Goal: Transaction & Acquisition: Subscribe to service/newsletter

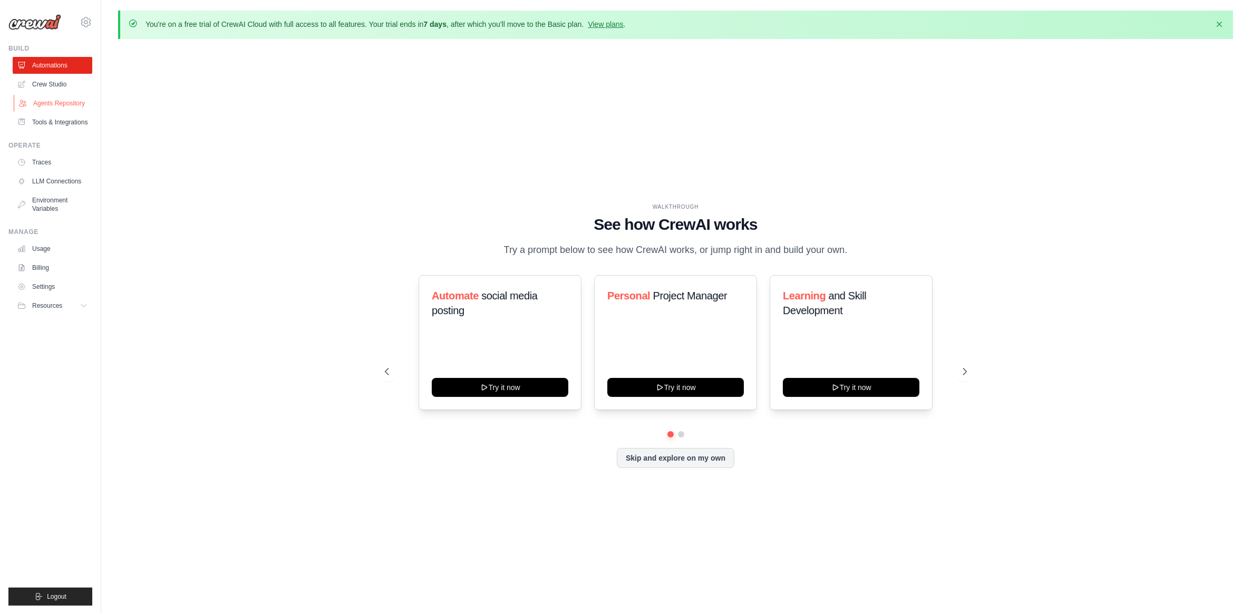
click at [48, 100] on link "Agents Repository" at bounding box center [54, 103] width 80 height 17
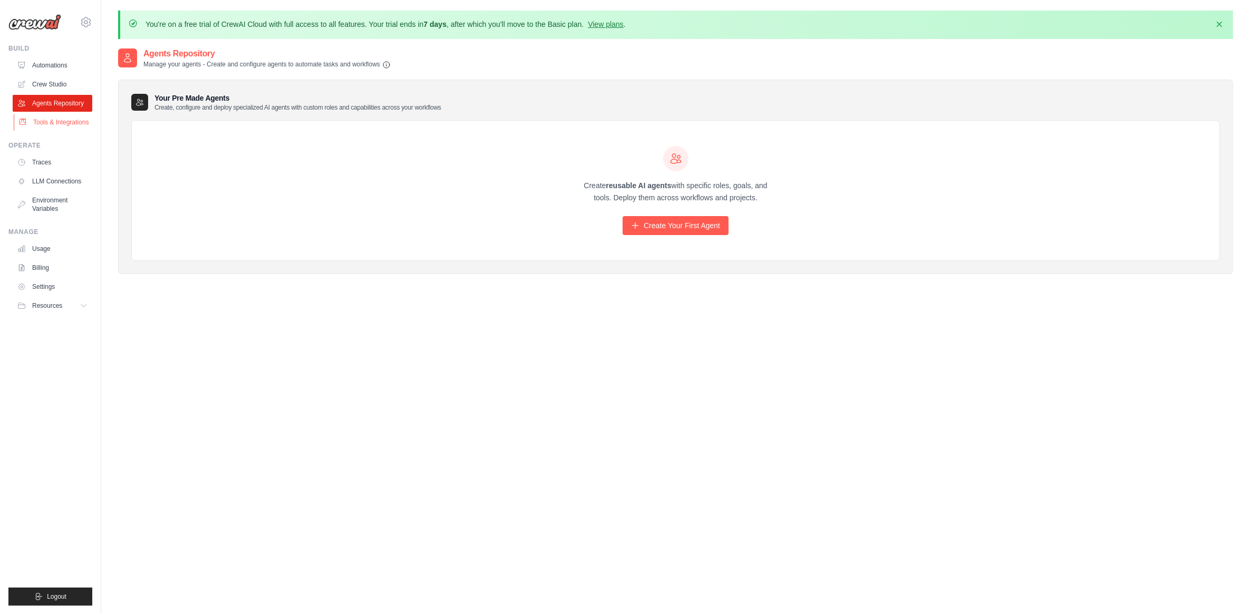
click at [58, 121] on link "Tools & Integrations" at bounding box center [54, 122] width 80 height 17
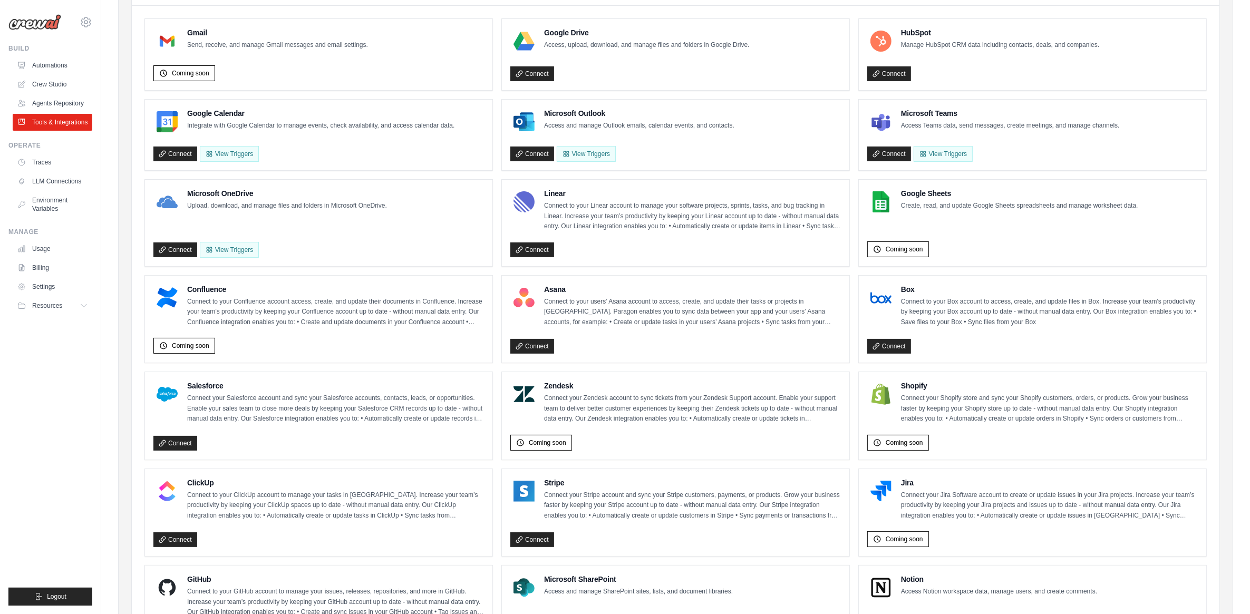
scroll to position [429, 0]
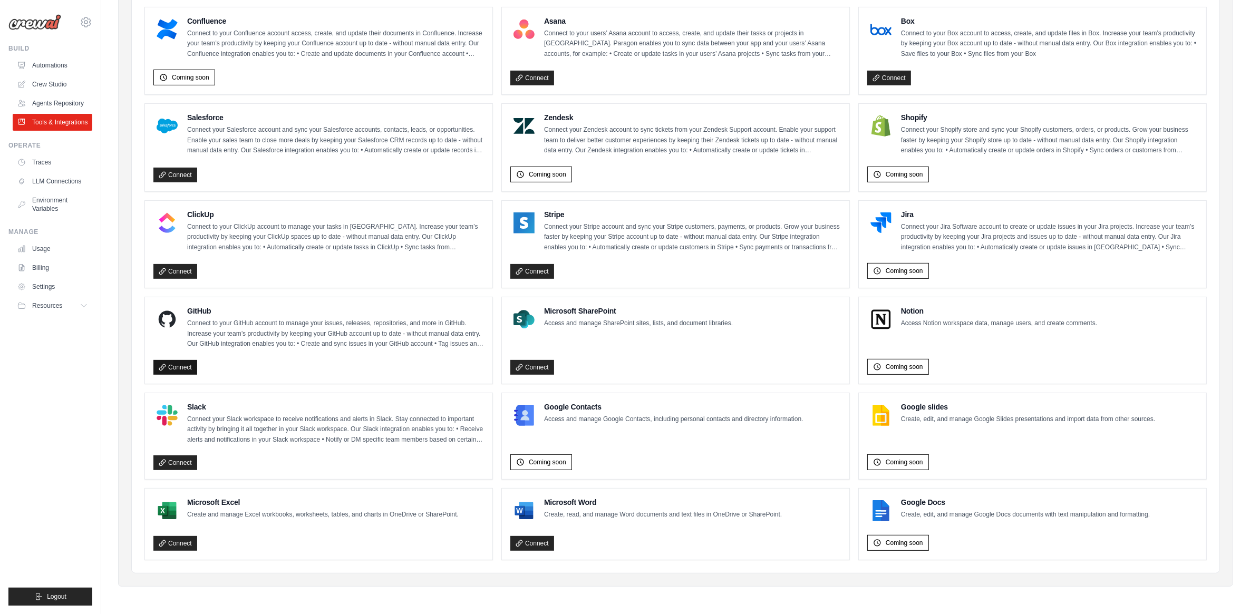
click at [177, 364] on link "Connect" at bounding box center [175, 367] width 44 height 15
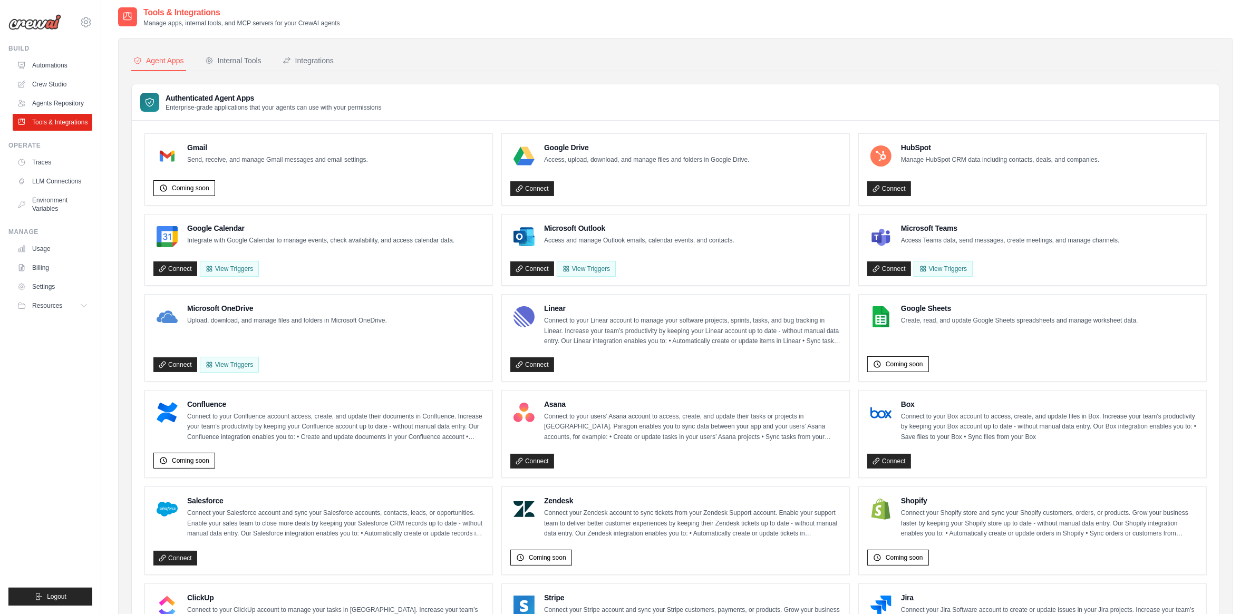
scroll to position [0, 0]
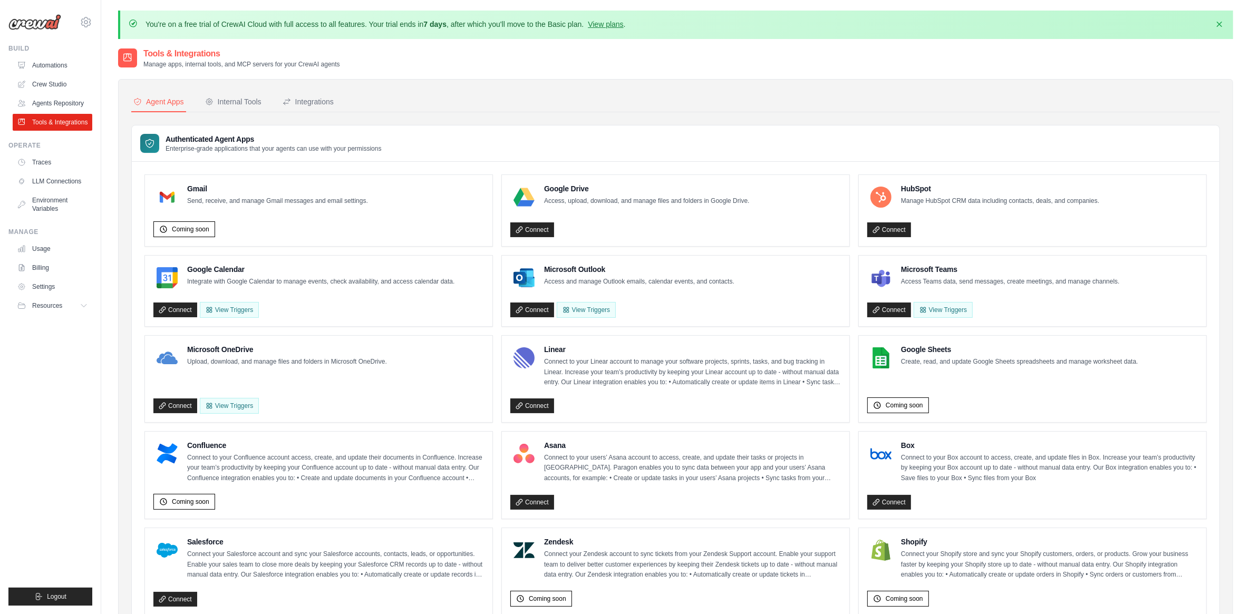
click at [40, 32] on div "fvmariano86@gmail.com Settings" at bounding box center [50, 17] width 84 height 34
click at [33, 22] on img at bounding box center [34, 22] width 53 height 16
click at [42, 66] on link "Automations" at bounding box center [54, 65] width 80 height 17
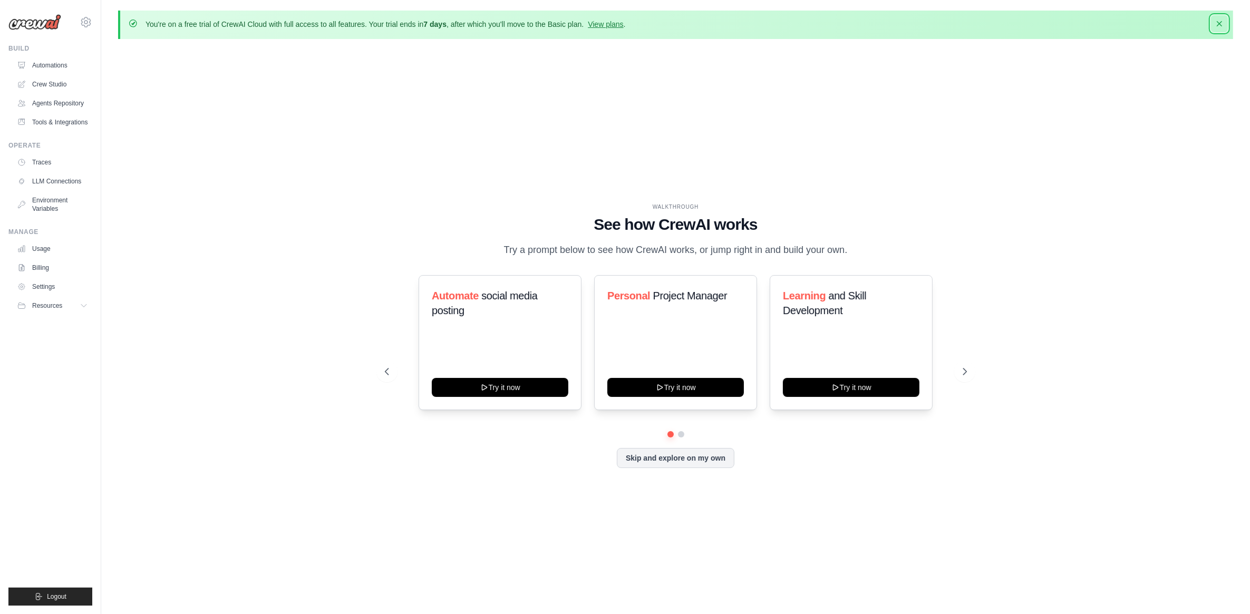
click at [1224, 24] on icon "button" at bounding box center [1219, 23] width 11 height 11
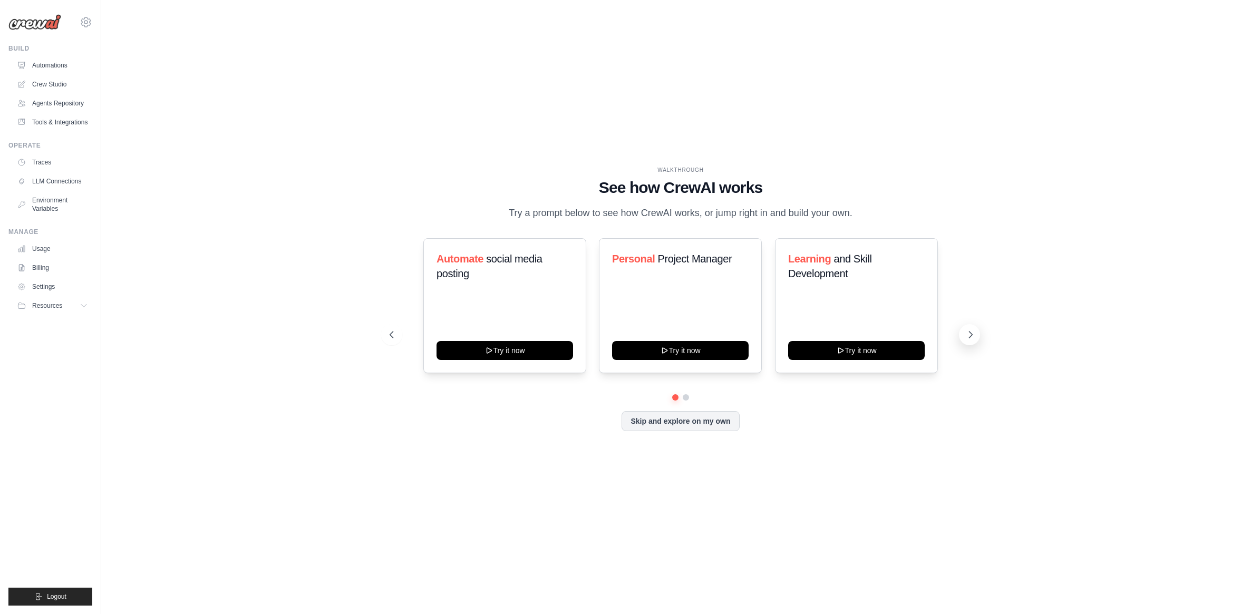
click at [971, 342] on button at bounding box center [969, 334] width 21 height 21
click at [670, 416] on button "Skip and explore on my own" at bounding box center [680, 420] width 118 height 20
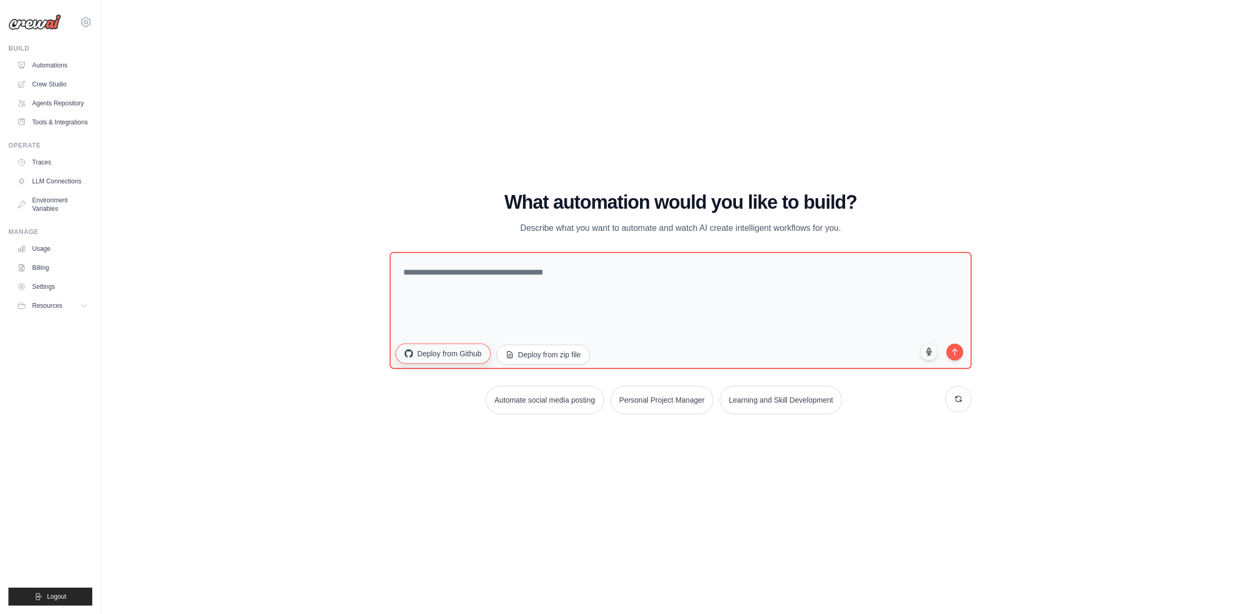
click at [432, 356] on button "Deploy from Github" at bounding box center [442, 353] width 95 height 20
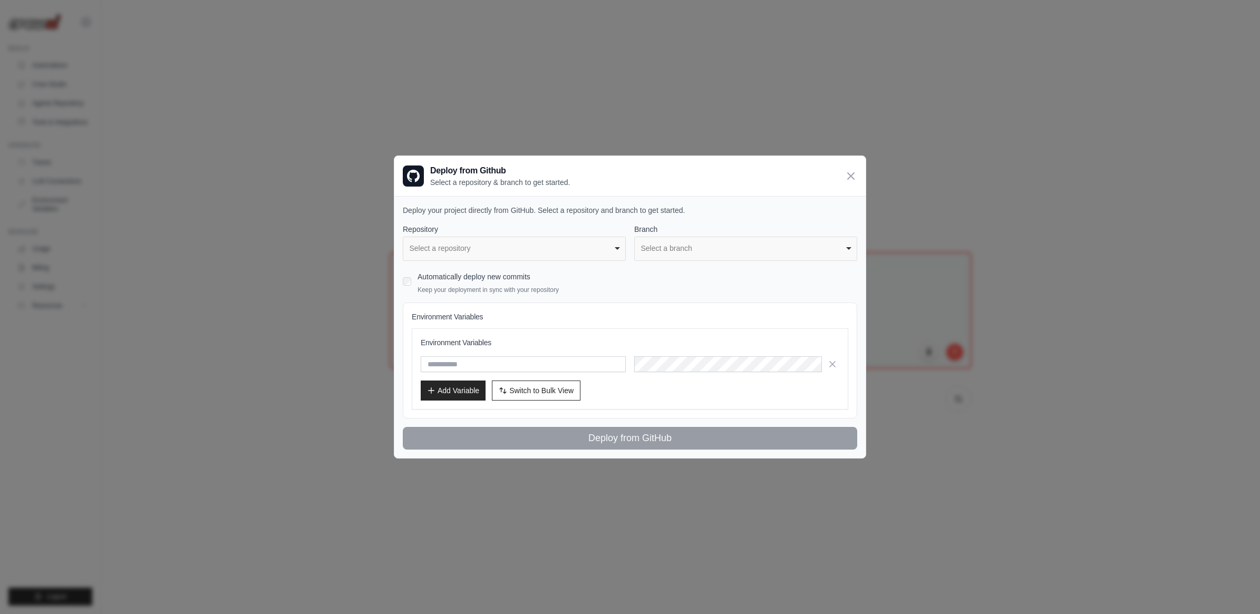
click at [627, 254] on div "**********" at bounding box center [630, 242] width 454 height 37
click at [613, 250] on div "Select a repository" at bounding box center [511, 248] width 203 height 11
click at [613, 246] on div "Select a repository" at bounding box center [514, 247] width 209 height 11
click at [523, 256] on div "**********" at bounding box center [514, 249] width 223 height 22
click at [704, 245] on div "Select a branch" at bounding box center [745, 247] width 209 height 11
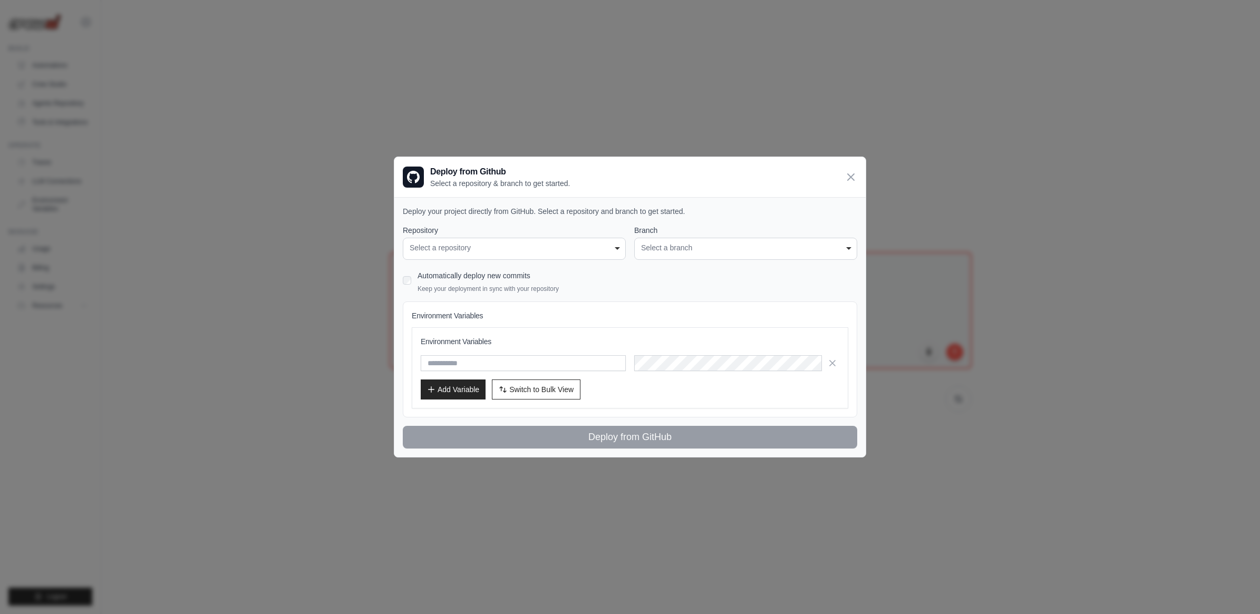
click at [839, 174] on div "Deploy from Github Select a repository & branch to get started." at bounding box center [629, 177] width 471 height 40
click at [851, 175] on icon at bounding box center [851, 176] width 6 height 6
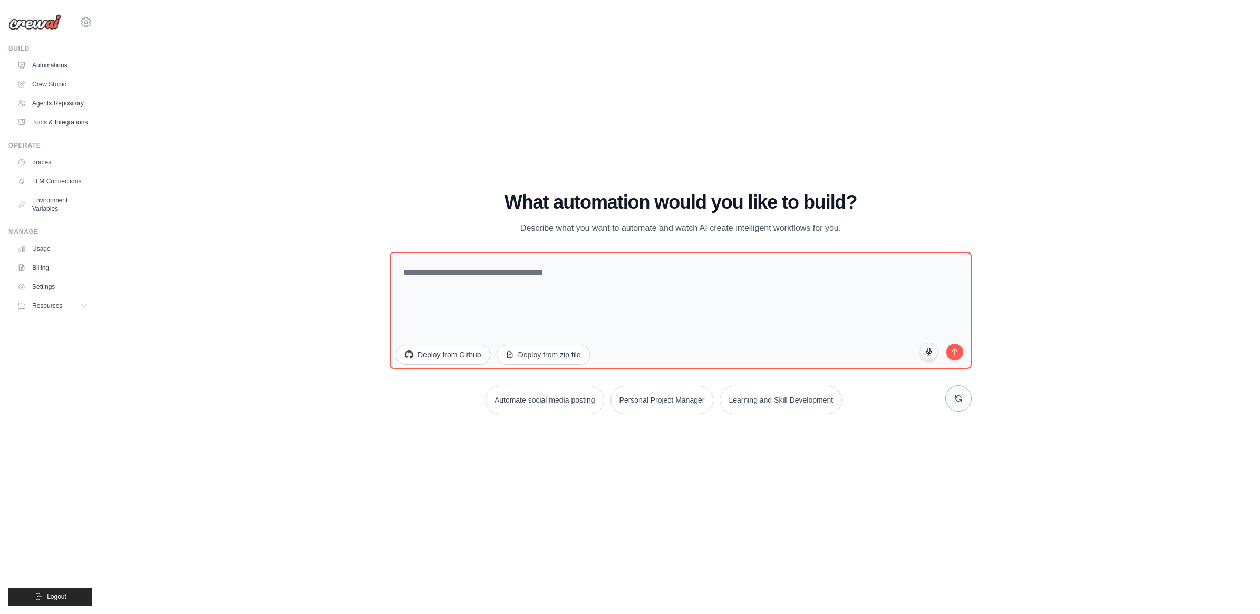
click at [953, 403] on button at bounding box center [958, 398] width 26 height 26
click at [442, 354] on button "Deploy from Github" at bounding box center [442, 353] width 95 height 20
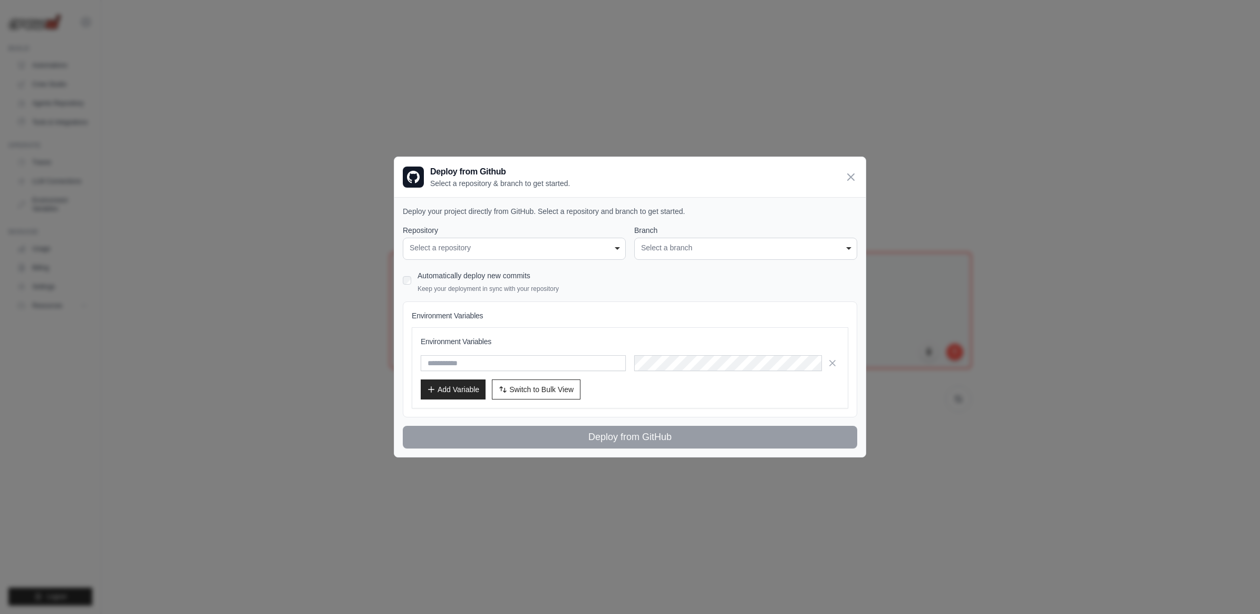
click at [492, 248] on div "Select a repository" at bounding box center [514, 247] width 209 height 11
click at [483, 182] on p "Select a repository & branch to get started." at bounding box center [500, 183] width 140 height 11
click at [423, 175] on div at bounding box center [413, 177] width 21 height 21
click at [497, 170] on h3 "Deploy from Github" at bounding box center [500, 172] width 140 height 13
click at [846, 176] on icon at bounding box center [850, 176] width 13 height 13
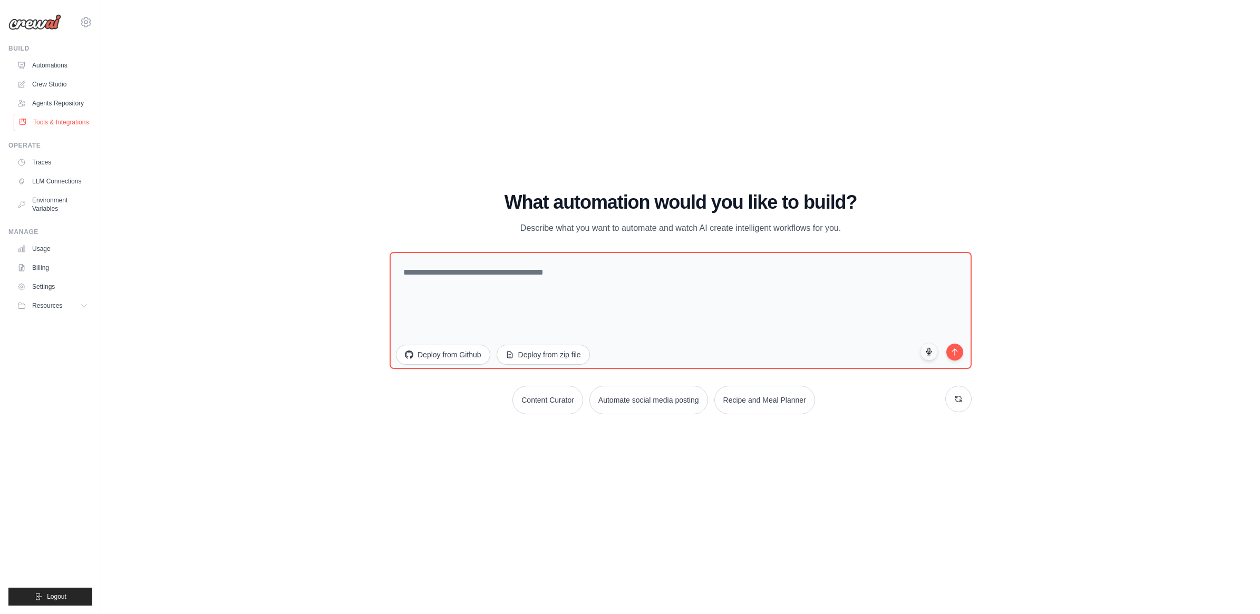
click at [44, 117] on link "Tools & Integrations" at bounding box center [54, 122] width 80 height 17
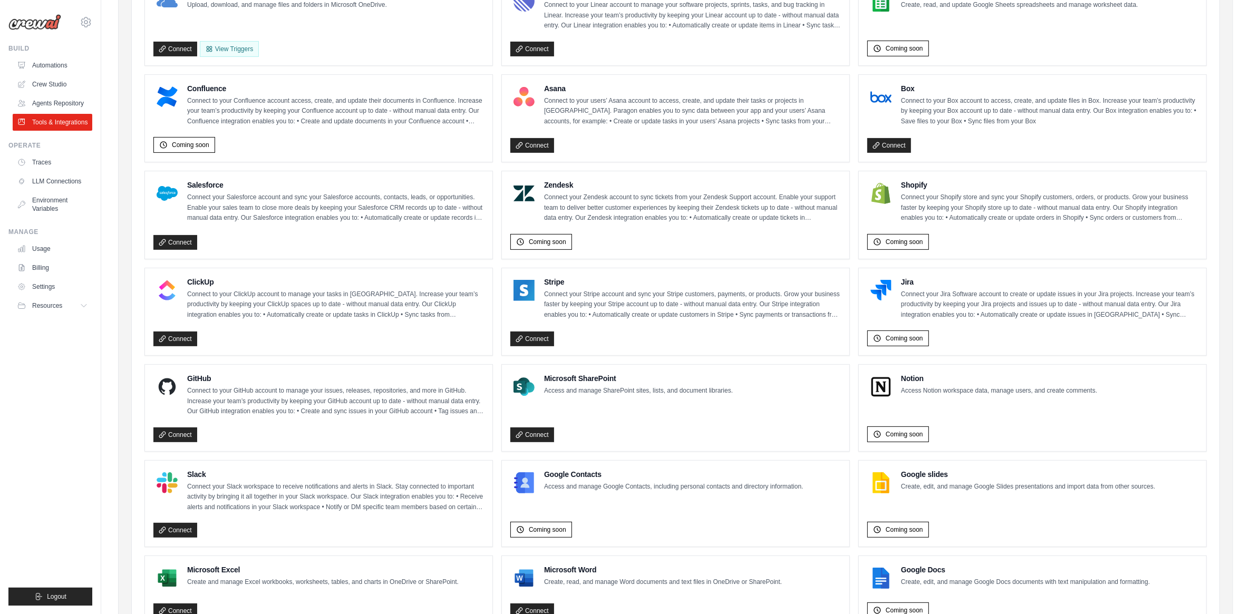
scroll to position [429, 0]
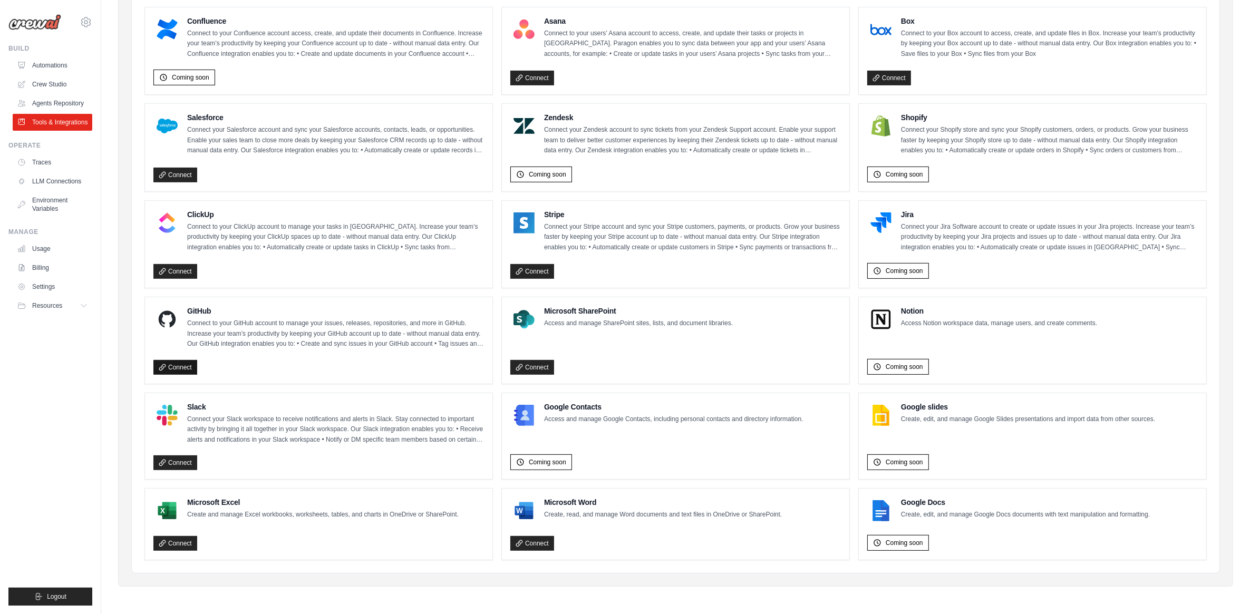
click at [169, 369] on link "Connect" at bounding box center [175, 367] width 44 height 15
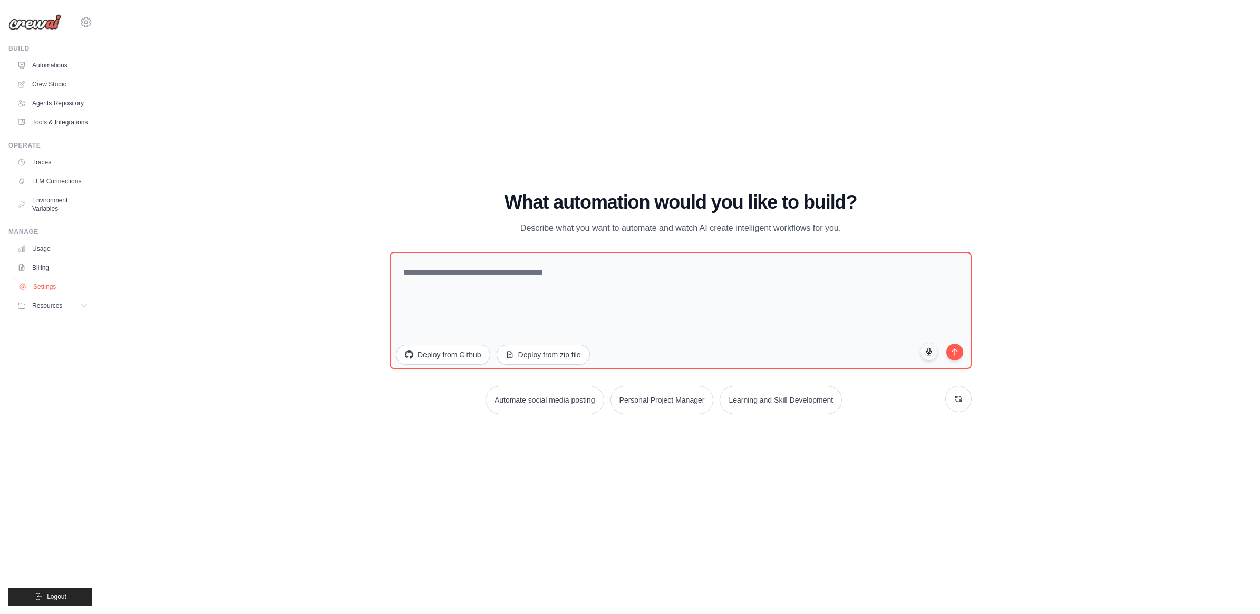
click at [40, 285] on link "Settings" at bounding box center [54, 286] width 80 height 17
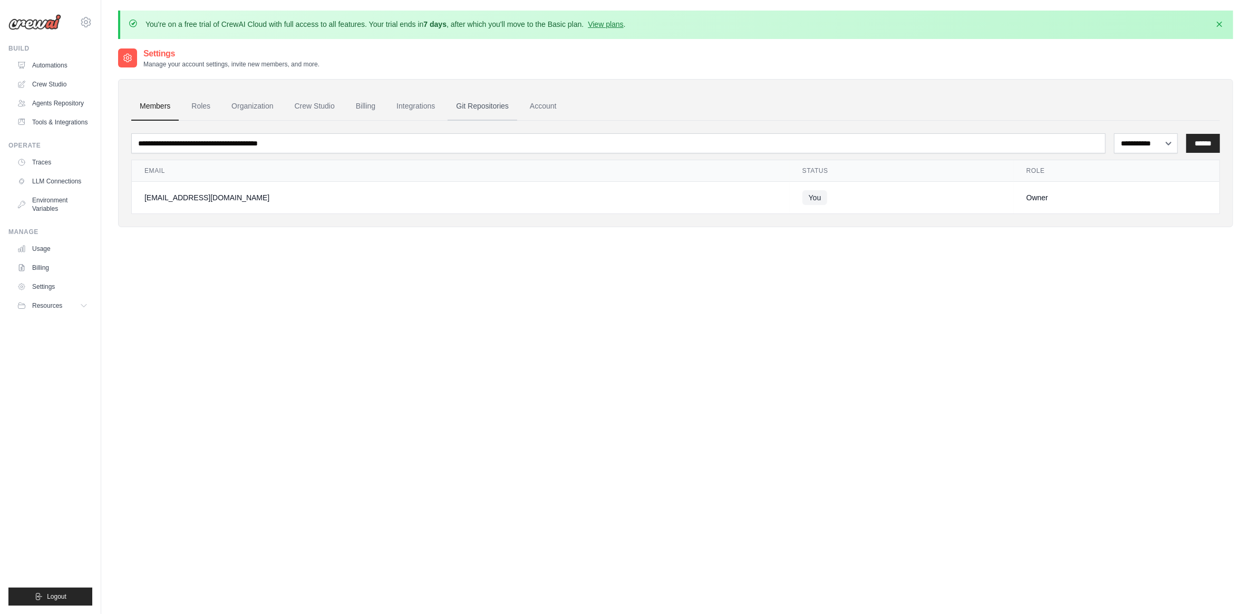
click at [494, 106] on link "Git Repositories" at bounding box center [483, 106] width 70 height 28
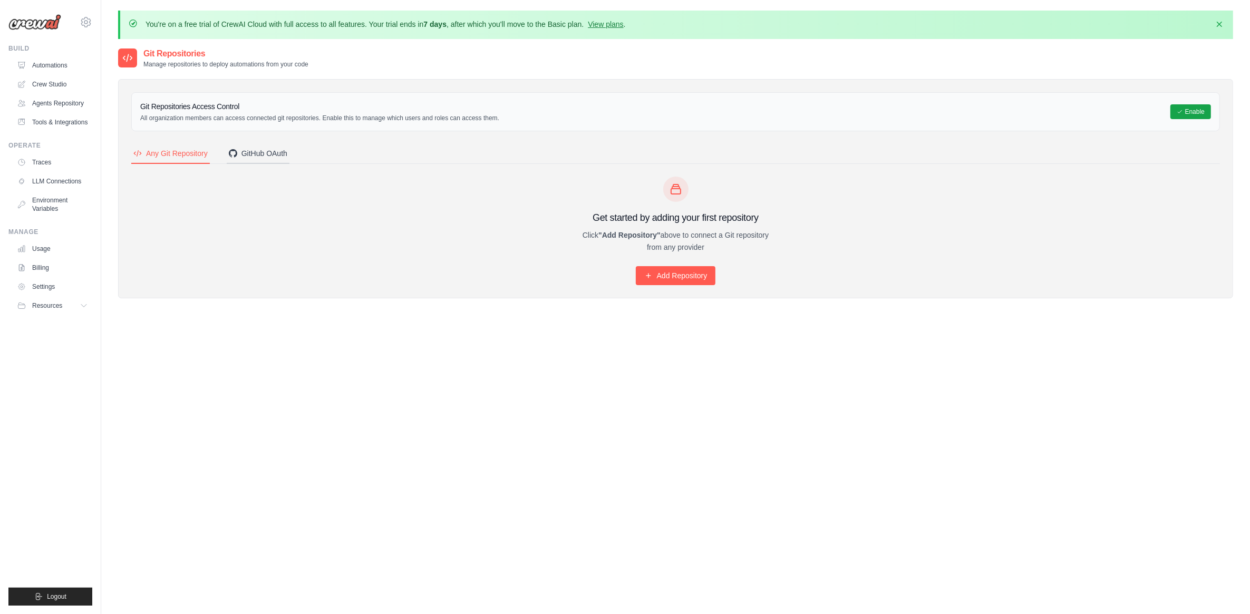
click at [248, 153] on div "GitHub OAuth" at bounding box center [258, 153] width 59 height 11
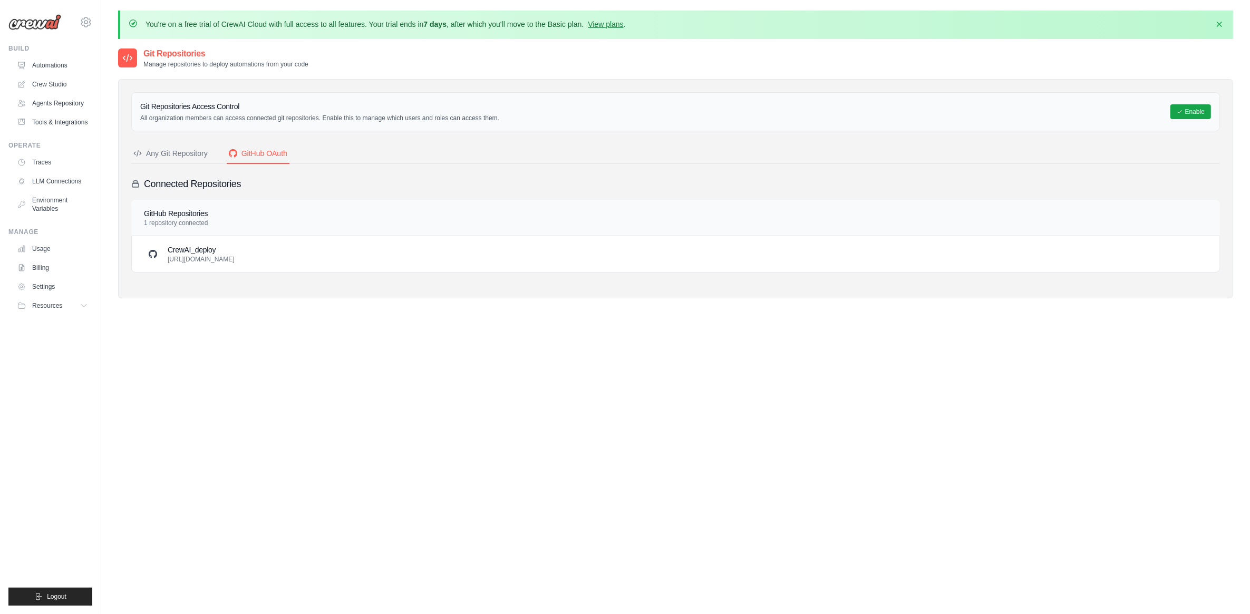
click at [183, 256] on p "https://github.com/fvm19xx/CrewAI_deploy.git" at bounding box center [201, 259] width 67 height 8
click at [1219, 27] on icon "button" at bounding box center [1219, 23] width 11 height 11
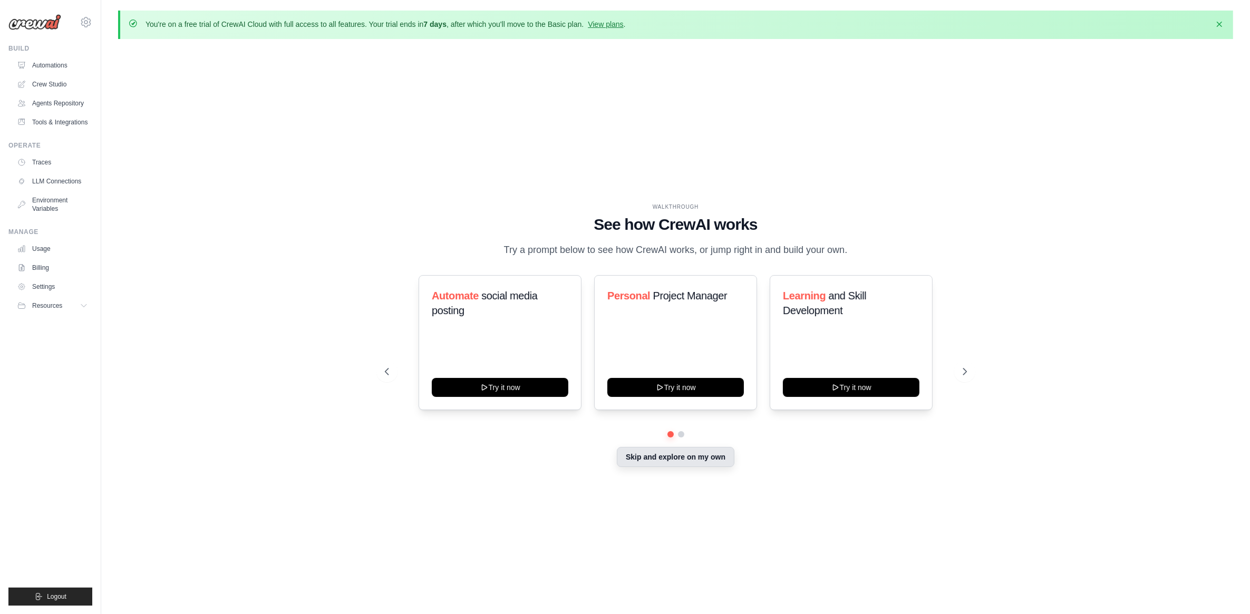
click at [674, 452] on button "Skip and explore on my own" at bounding box center [676, 457] width 118 height 20
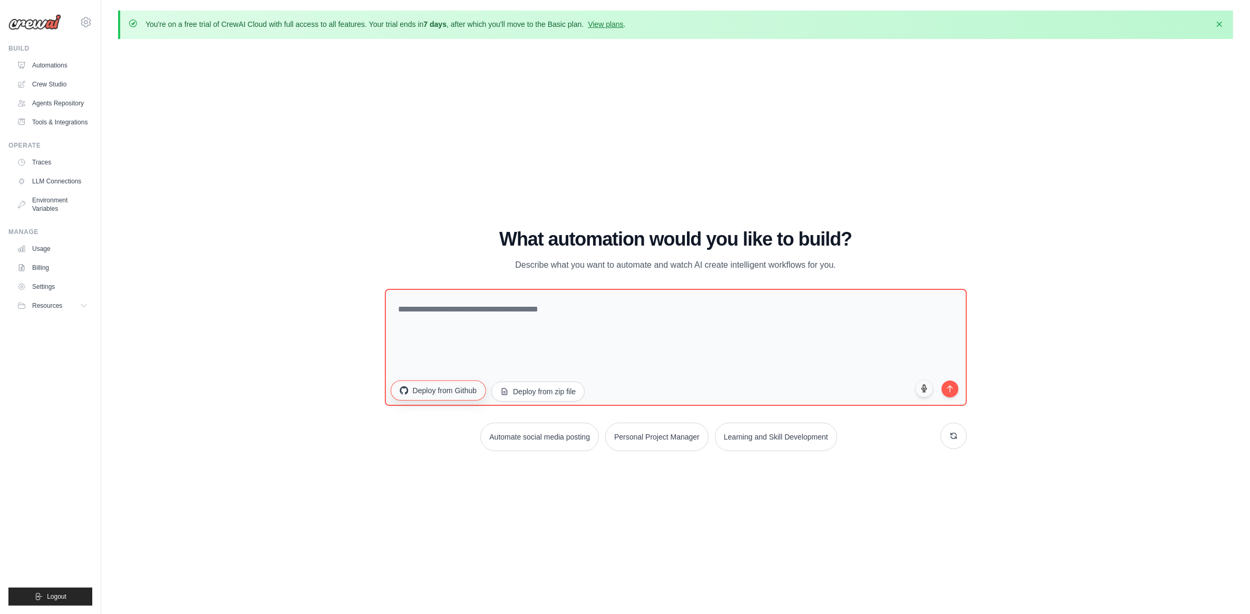
click at [420, 388] on button "Deploy from Github" at bounding box center [438, 390] width 95 height 20
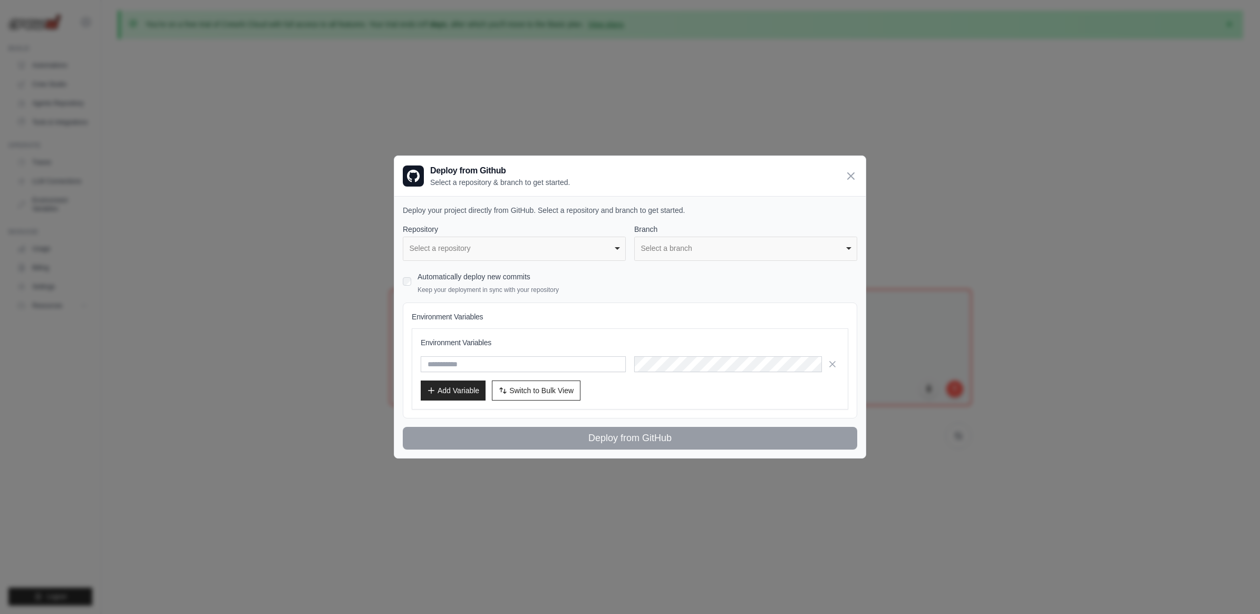
click at [625, 251] on div "**********" at bounding box center [514, 249] width 223 height 24
click at [612, 250] on div "Select a repository" at bounding box center [511, 248] width 203 height 11
click at [569, 360] on input "text" at bounding box center [523, 364] width 205 height 16
click at [582, 302] on div "Environment Variables Environment Variables Add Variable Switch to Bulk View Sw…" at bounding box center [630, 360] width 454 height 116
click at [415, 279] on div "Automatically deploy new commits Keep your deployment in sync with your reposit…" at bounding box center [630, 280] width 454 height 25
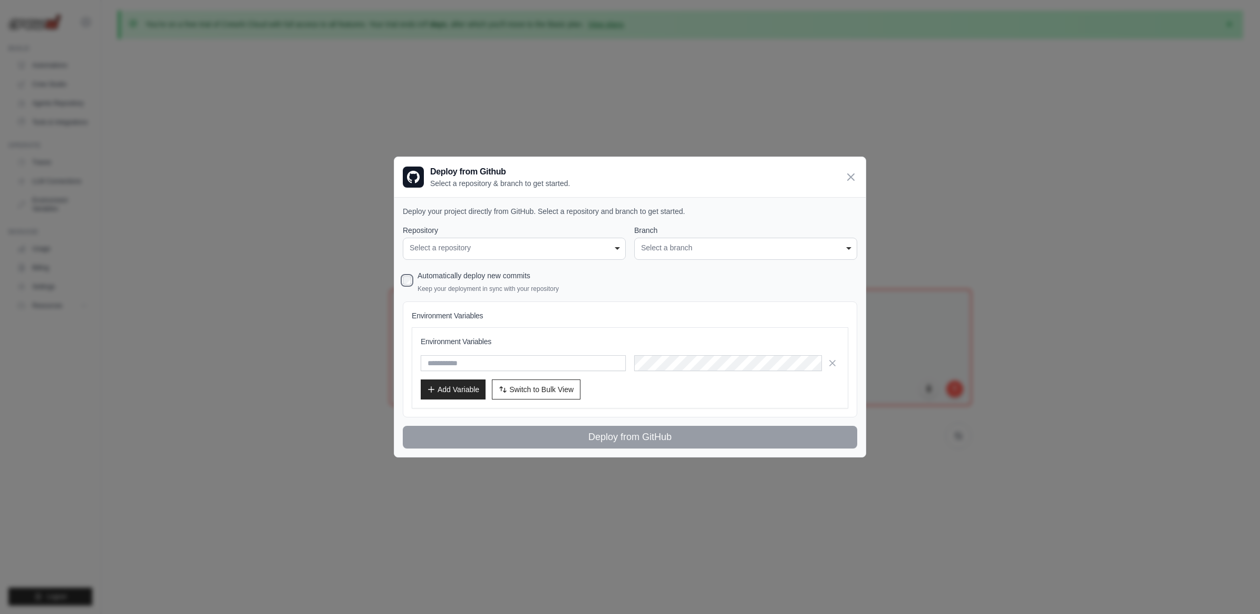
click at [484, 246] on div "Select a repository" at bounding box center [514, 247] width 209 height 11
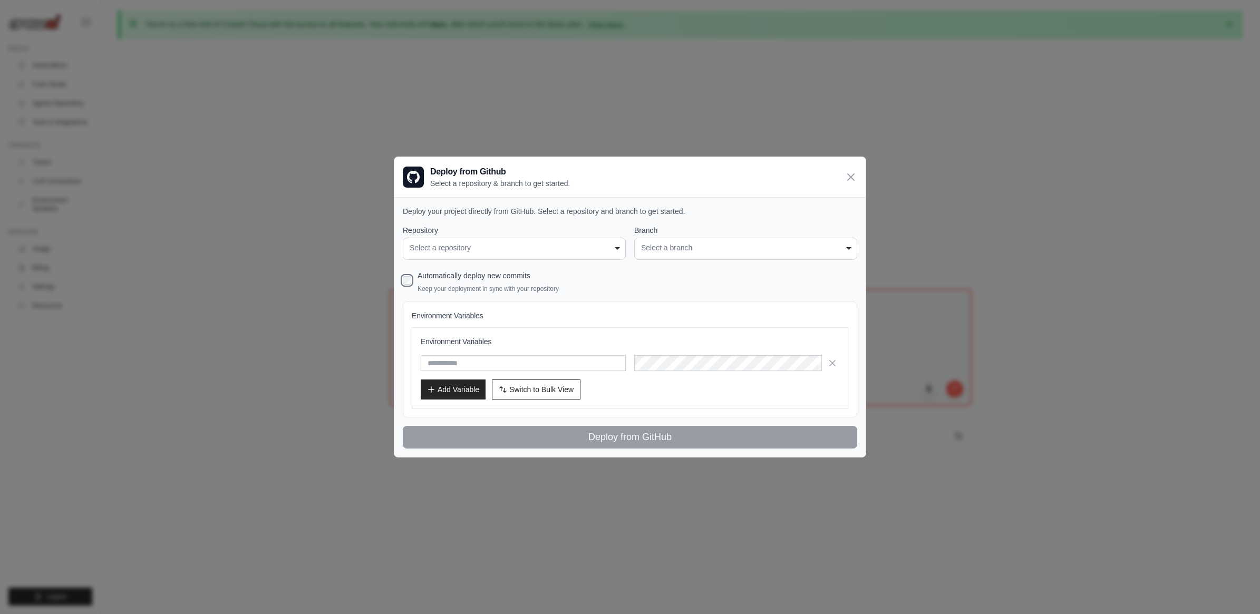
click at [484, 246] on div "Select a repository" at bounding box center [514, 247] width 209 height 11
click at [467, 170] on h3 "Deploy from Github" at bounding box center [500, 172] width 140 height 13
click at [848, 173] on icon at bounding box center [851, 176] width 6 height 6
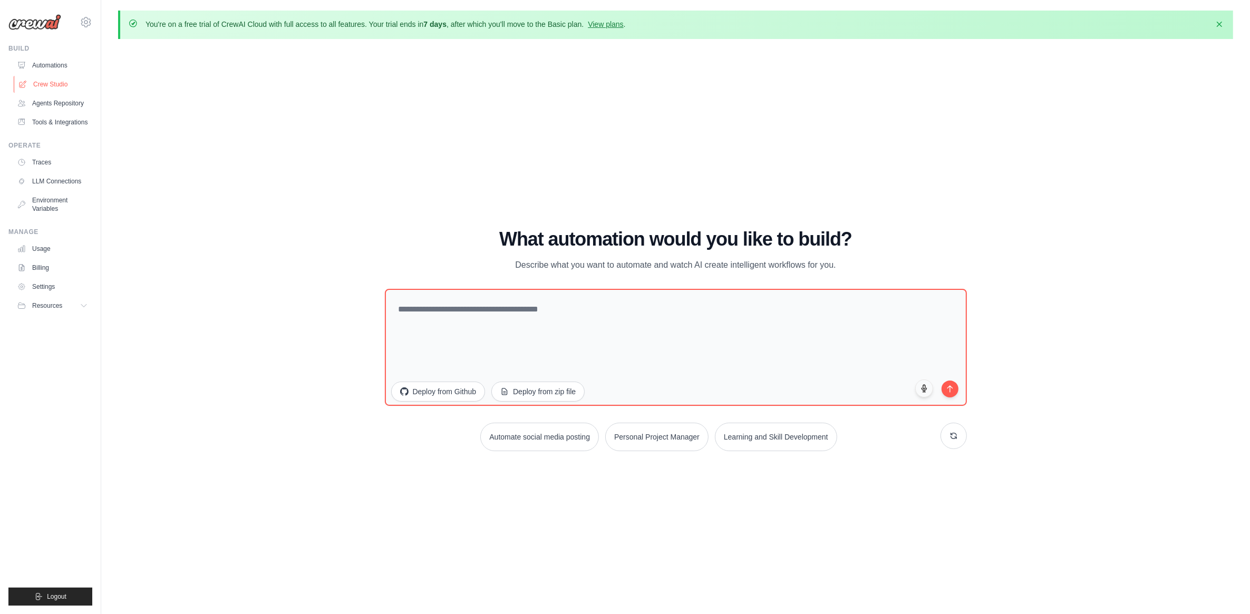
click at [49, 83] on link "Crew Studio" at bounding box center [54, 84] width 80 height 17
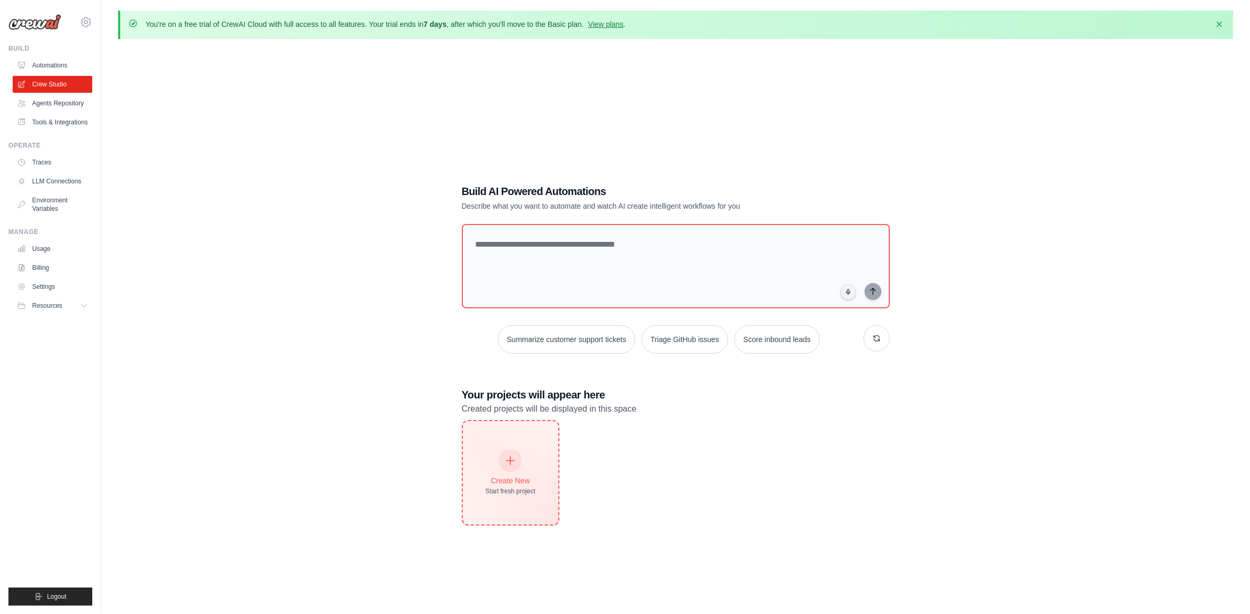
click at [516, 458] on div at bounding box center [510, 460] width 23 height 23
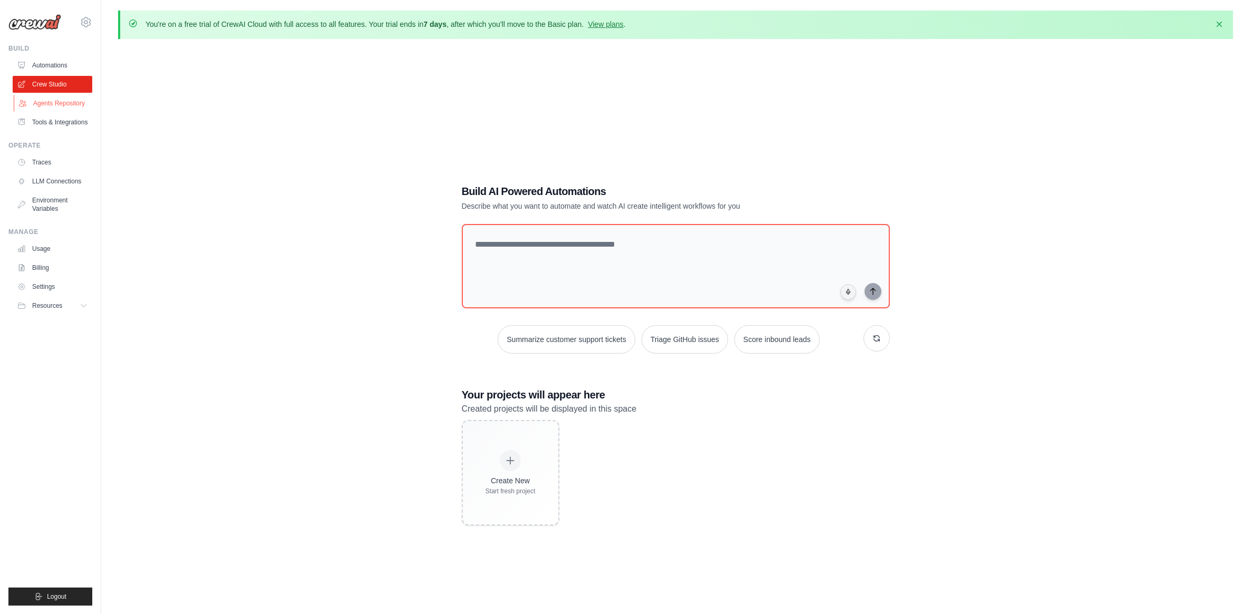
click at [64, 105] on link "Agents Repository" at bounding box center [54, 103] width 80 height 17
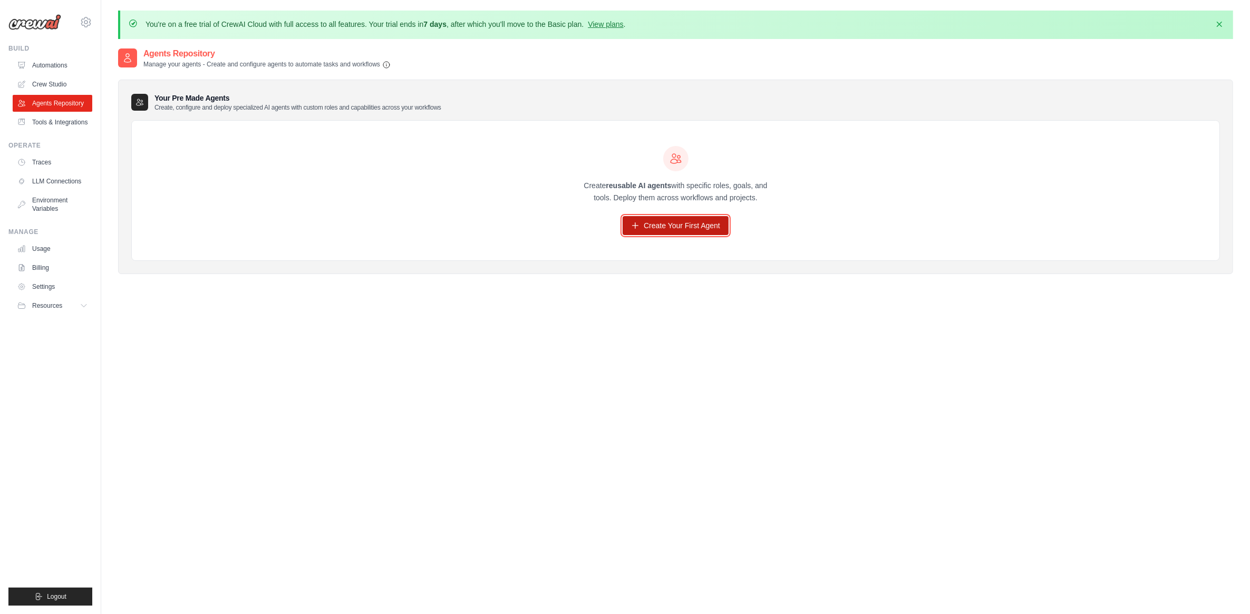
click at [688, 230] on link "Create Your First Agent" at bounding box center [676, 225] width 106 height 19
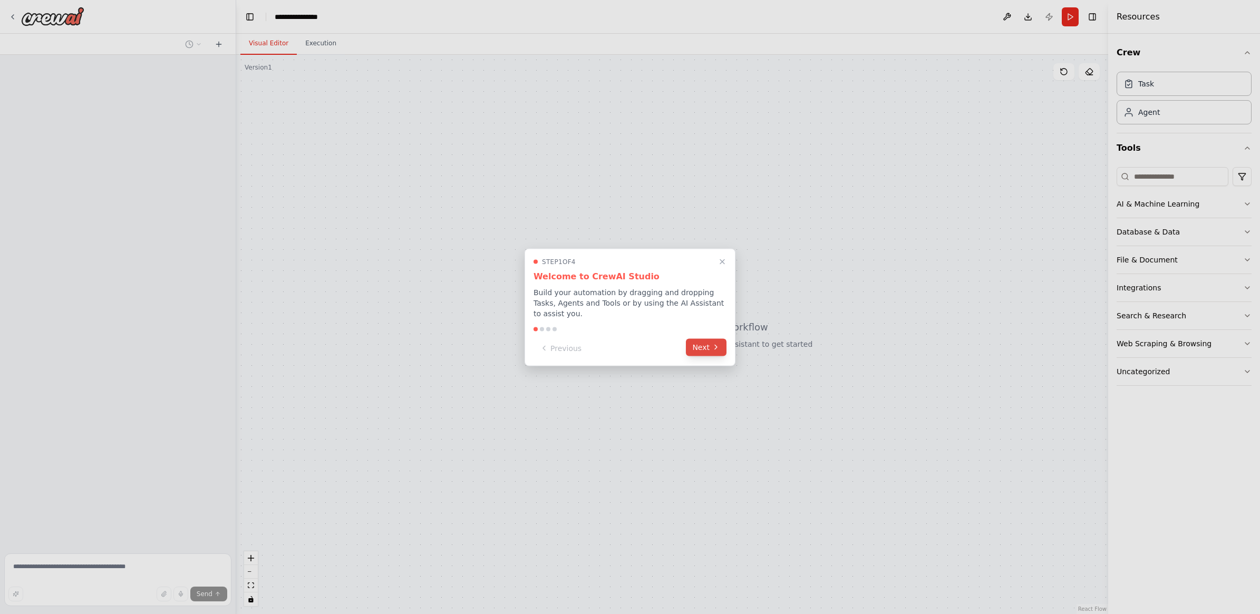
click at [712, 344] on icon at bounding box center [716, 347] width 8 height 8
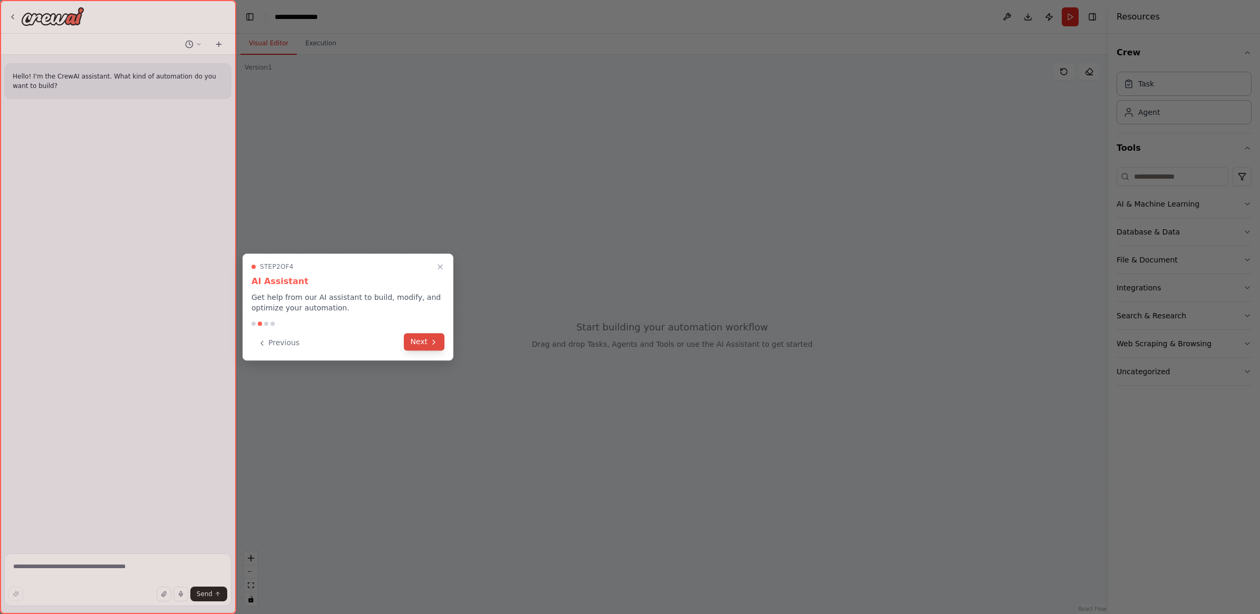
click at [433, 341] on icon at bounding box center [434, 342] width 8 height 8
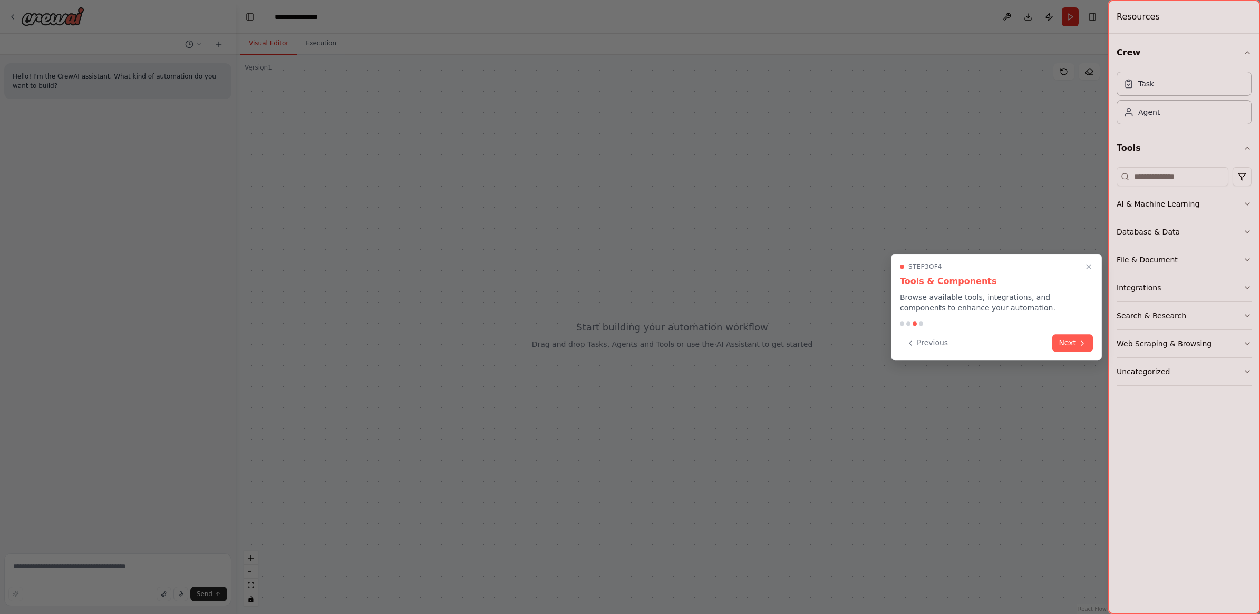
click at [1068, 349] on button "Next" at bounding box center [1072, 342] width 41 height 17
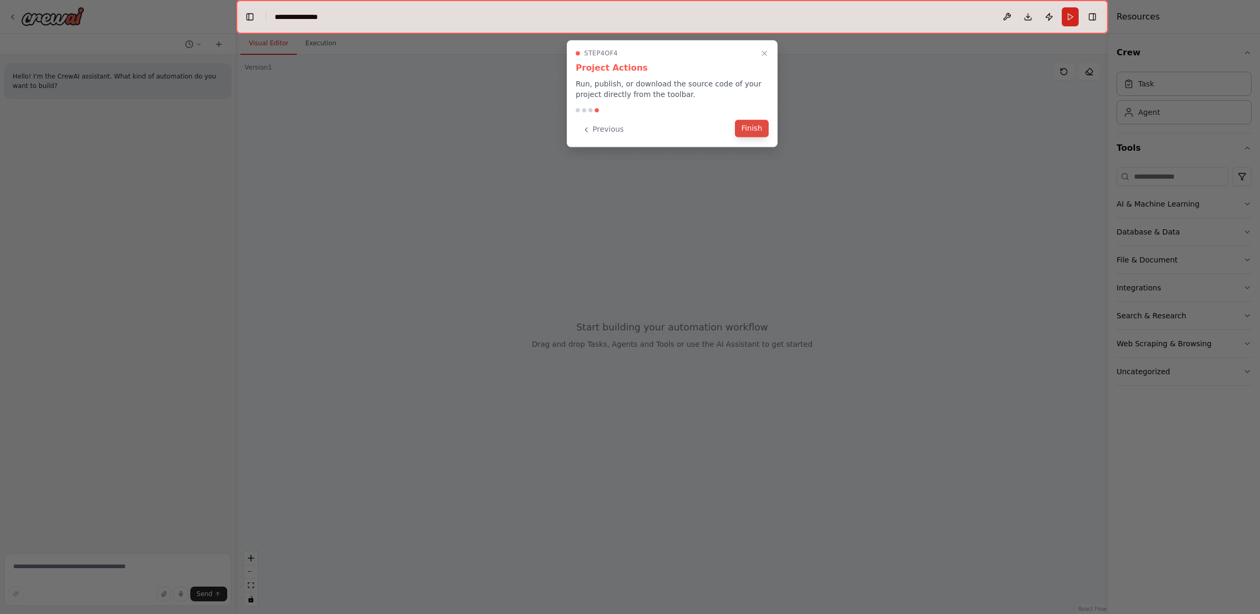
click at [747, 132] on button "Finish" at bounding box center [752, 128] width 34 height 17
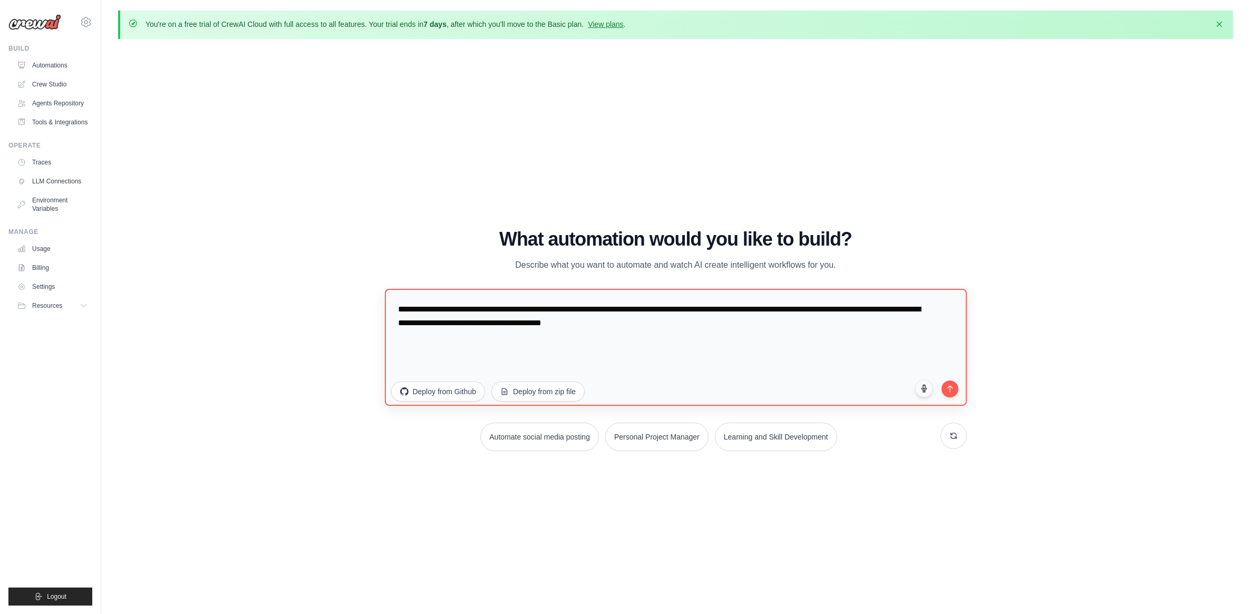
click at [501, 323] on textarea "**********" at bounding box center [676, 347] width 582 height 117
drag, startPoint x: 689, startPoint y: 324, endPoint x: 356, endPoint y: 288, distance: 335.1
click at [356, 288] on div "WALKTHROUGH See how [PERSON_NAME] works Try a prompt below to see how [PERSON_N…" at bounding box center [675, 343] width 1115 height 593
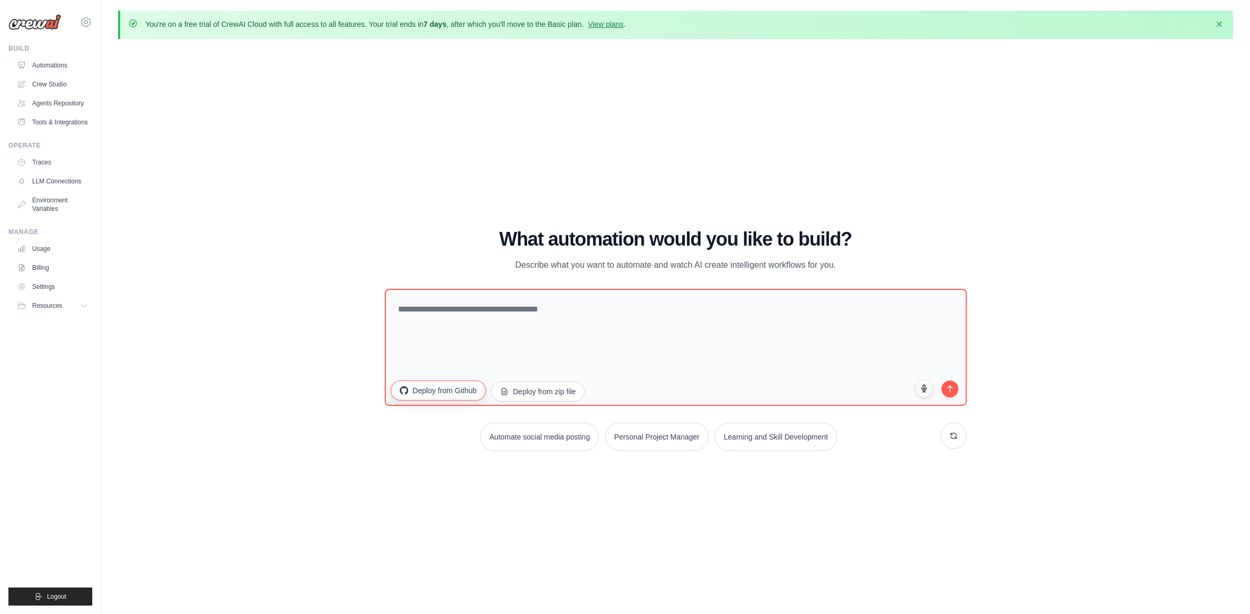
click at [435, 395] on button "Deploy from Github" at bounding box center [438, 390] width 95 height 20
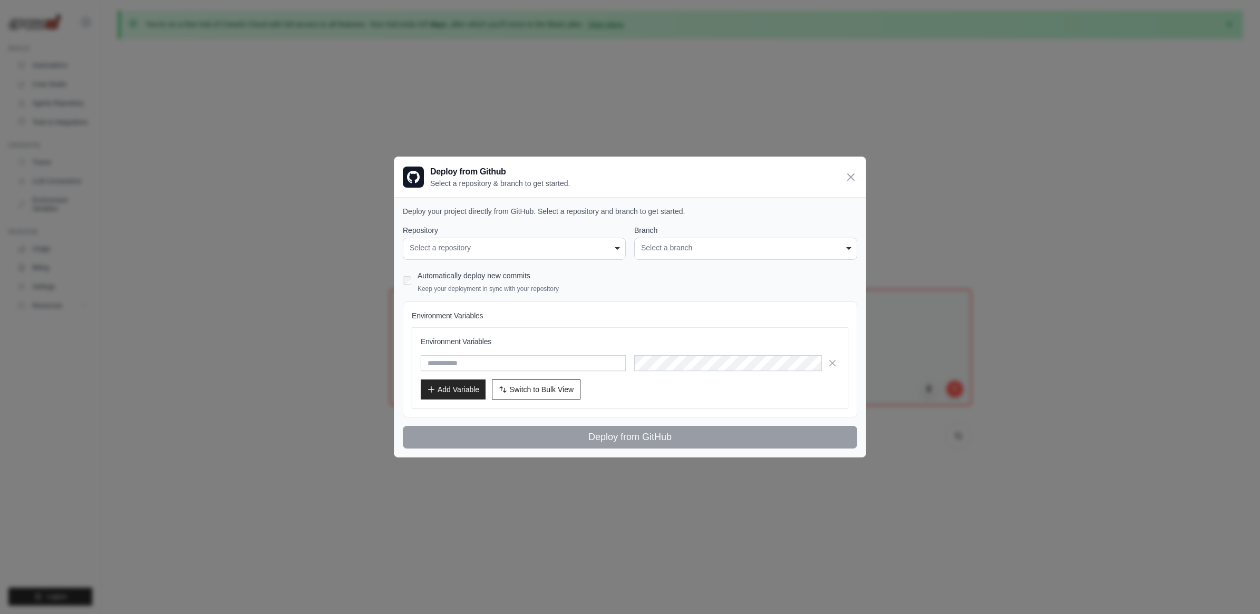
click at [481, 246] on div "Select a repository" at bounding box center [514, 247] width 209 height 11
click at [611, 248] on div "Select a repository" at bounding box center [514, 247] width 209 height 11
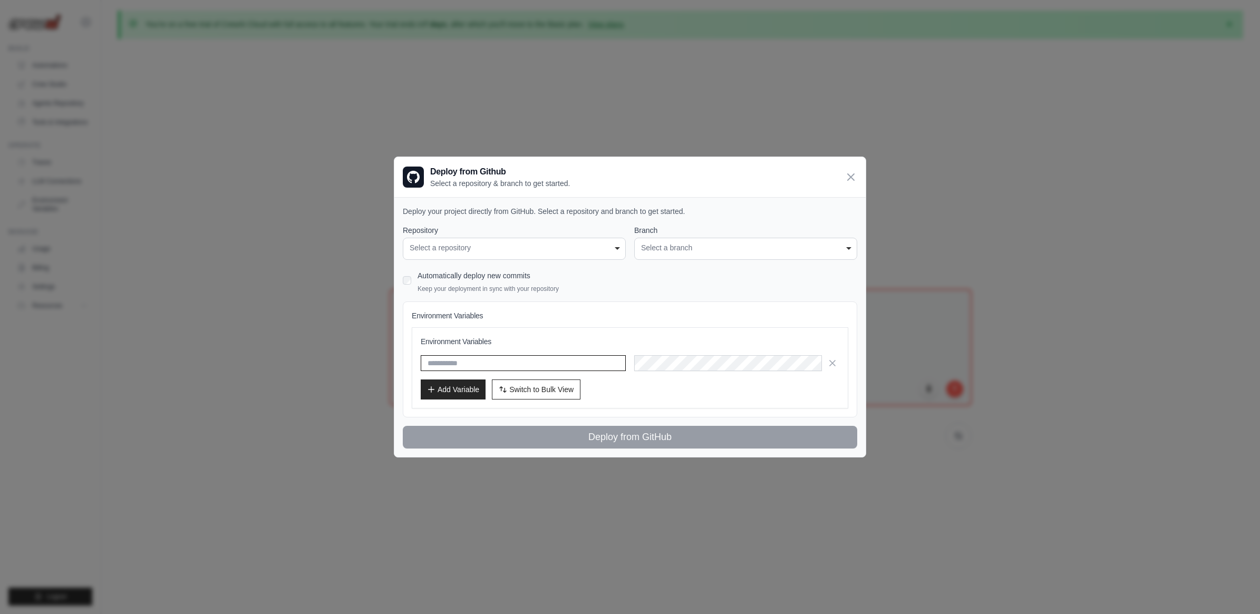
click at [459, 361] on input "text" at bounding box center [523, 363] width 205 height 16
click at [571, 341] on h3 "Environment Variables" at bounding box center [630, 341] width 419 height 11
click at [454, 366] on input "text" at bounding box center [523, 363] width 205 height 16
paste input "**********"
drag, startPoint x: 452, startPoint y: 361, endPoint x: 629, endPoint y: 356, distance: 176.7
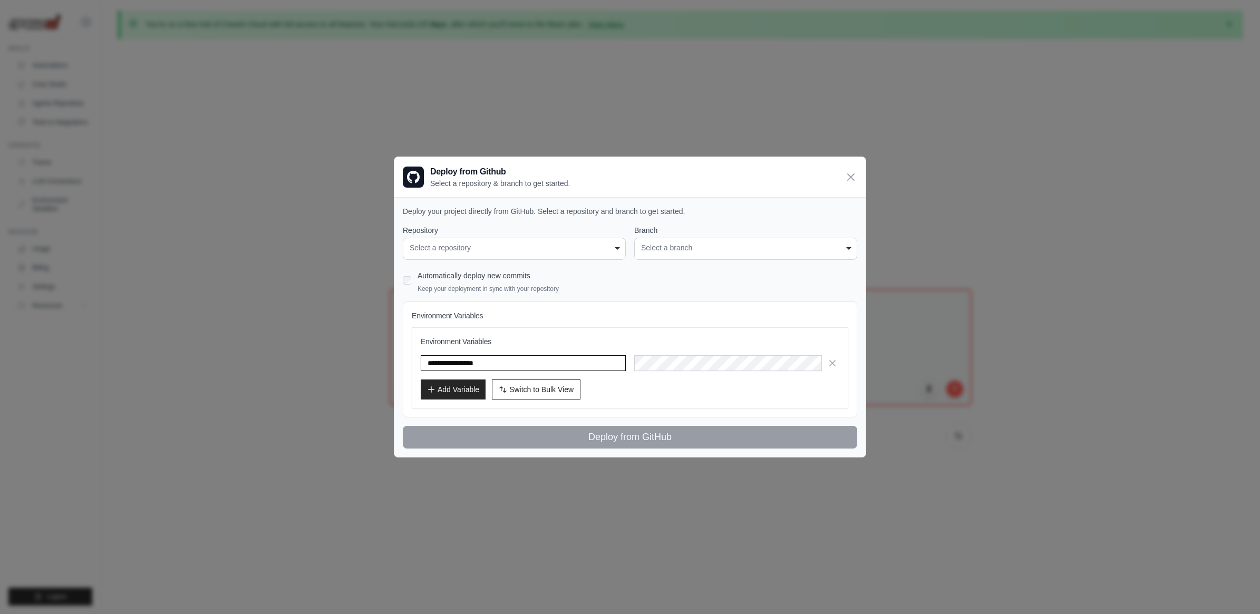
click at [605, 359] on input "**********" at bounding box center [523, 363] width 205 height 16
type input "*****"
click at [443, 390] on button "Add Variable" at bounding box center [453, 389] width 65 height 20
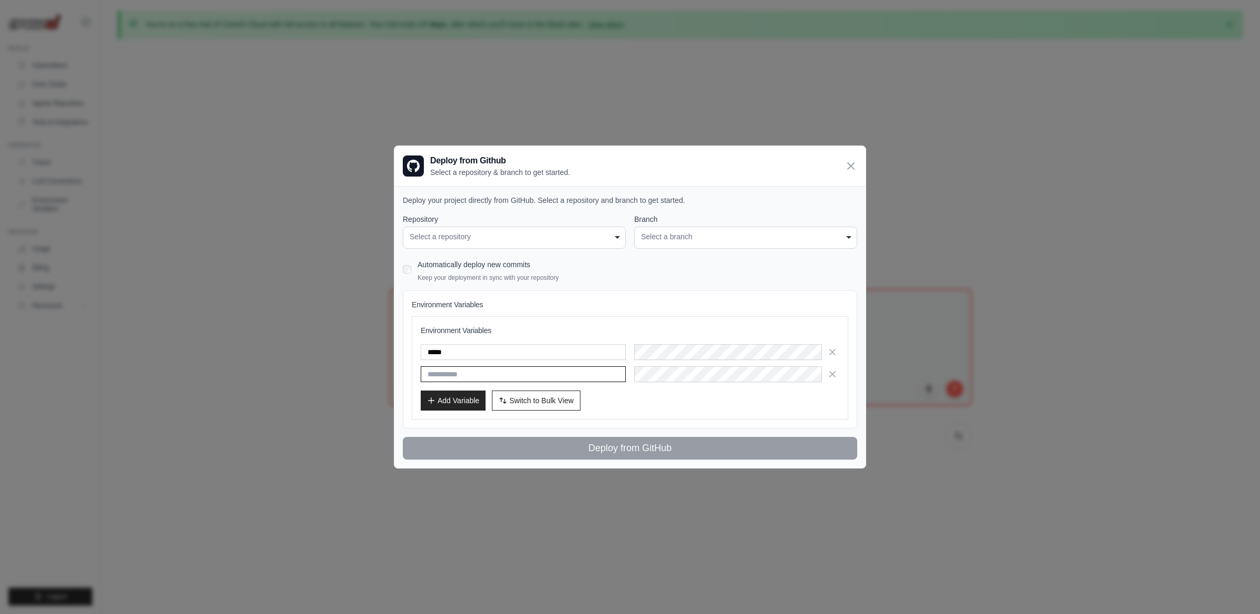
click at [465, 377] on input "text" at bounding box center [523, 374] width 205 height 16
click at [464, 377] on input "text" at bounding box center [523, 374] width 205 height 16
paste input "**********"
type input "**********"
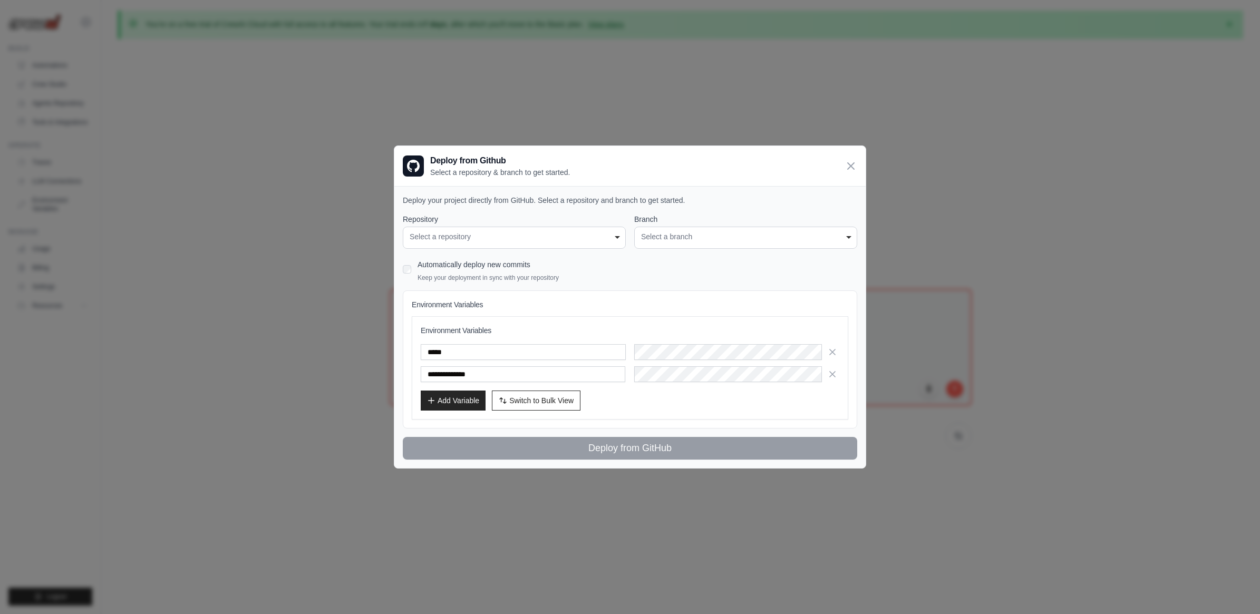
click at [682, 239] on div "Select a branch" at bounding box center [745, 236] width 209 height 11
click at [820, 238] on div "Select a branch" at bounding box center [745, 236] width 209 height 11
click at [838, 234] on div "Select a branch" at bounding box center [745, 236] width 209 height 11
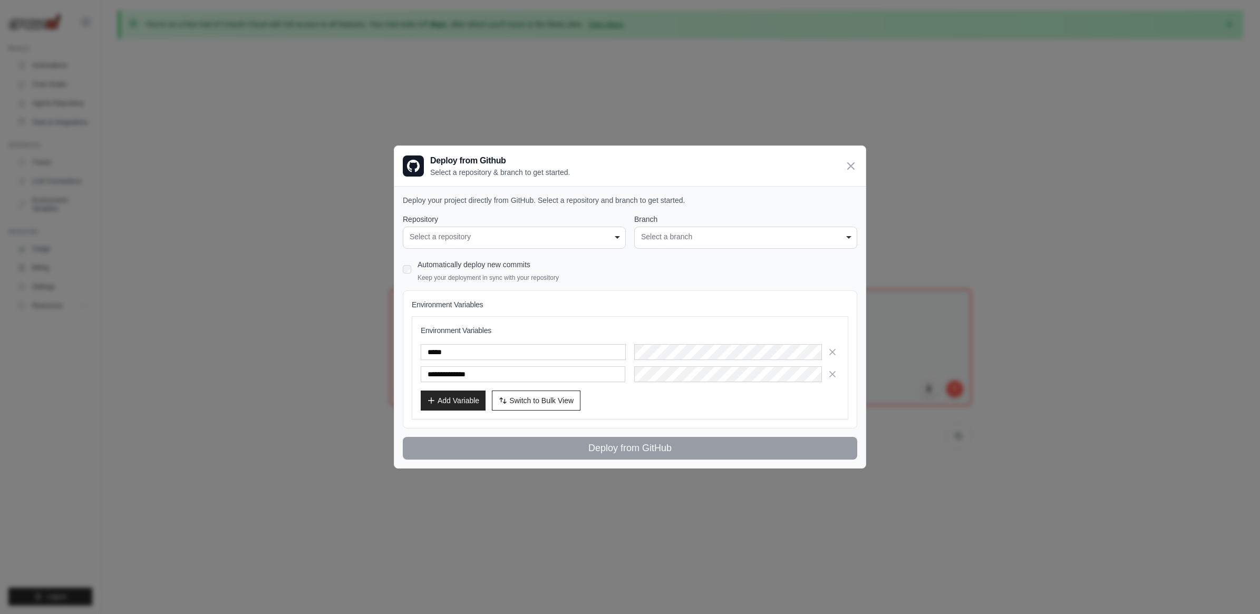
click at [401, 269] on div "**********" at bounding box center [629, 327] width 471 height 283
click at [557, 225] on div "**********" at bounding box center [514, 231] width 223 height 35
click at [575, 235] on div "Select a repository" at bounding box center [514, 236] width 209 height 11
click at [618, 240] on div "**********" at bounding box center [514, 238] width 223 height 22
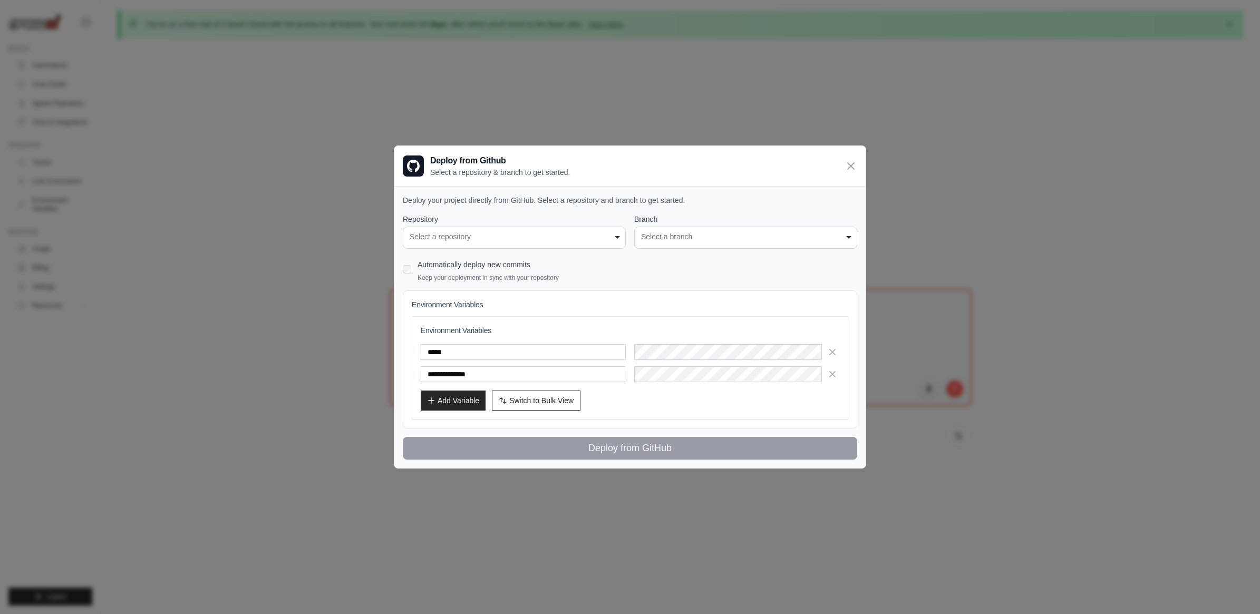
click at [589, 236] on div "Select a repository" at bounding box center [514, 236] width 209 height 11
click at [557, 236] on div "Select a repository" at bounding box center [514, 236] width 209 height 11
click at [533, 404] on span "Switch to Bulk View" at bounding box center [541, 400] width 64 height 11
type textarea "**********"
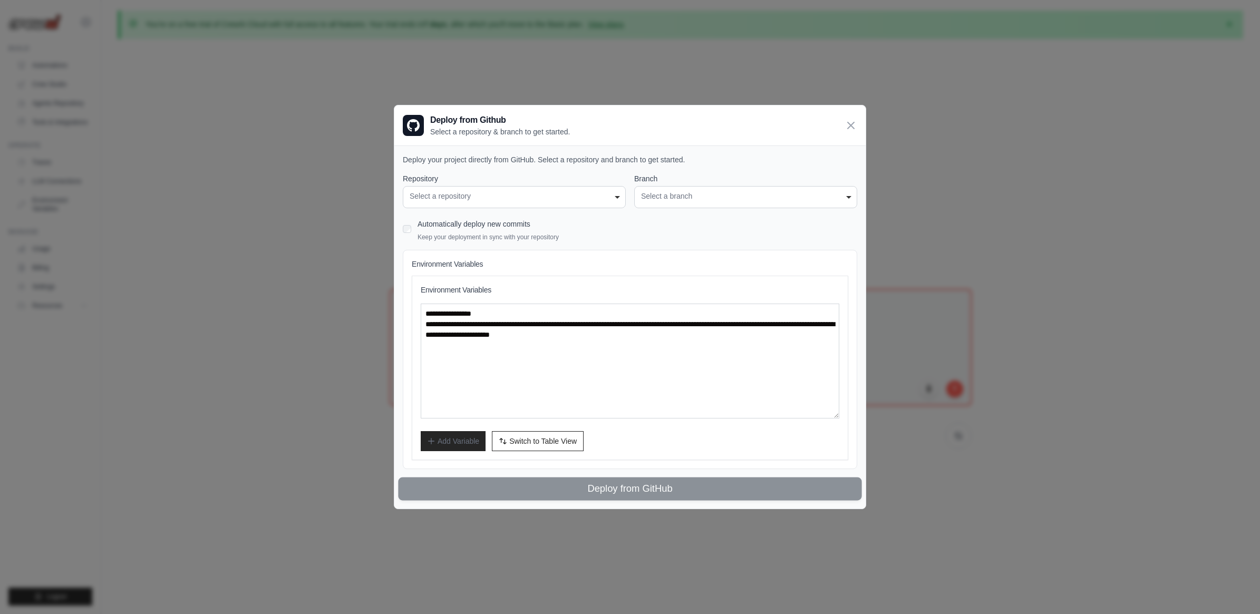
click at [507, 446] on button "Switch to Bulk View Switch to Table View" at bounding box center [538, 441] width 92 height 20
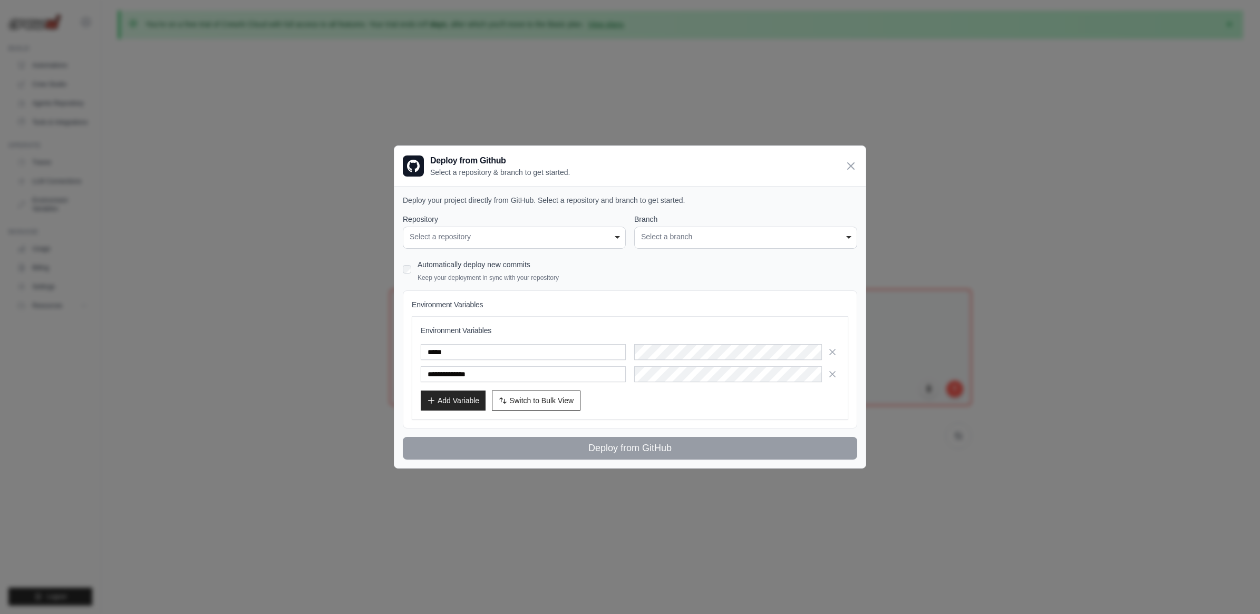
click at [512, 396] on span "Switch to Bulk View" at bounding box center [541, 400] width 64 height 11
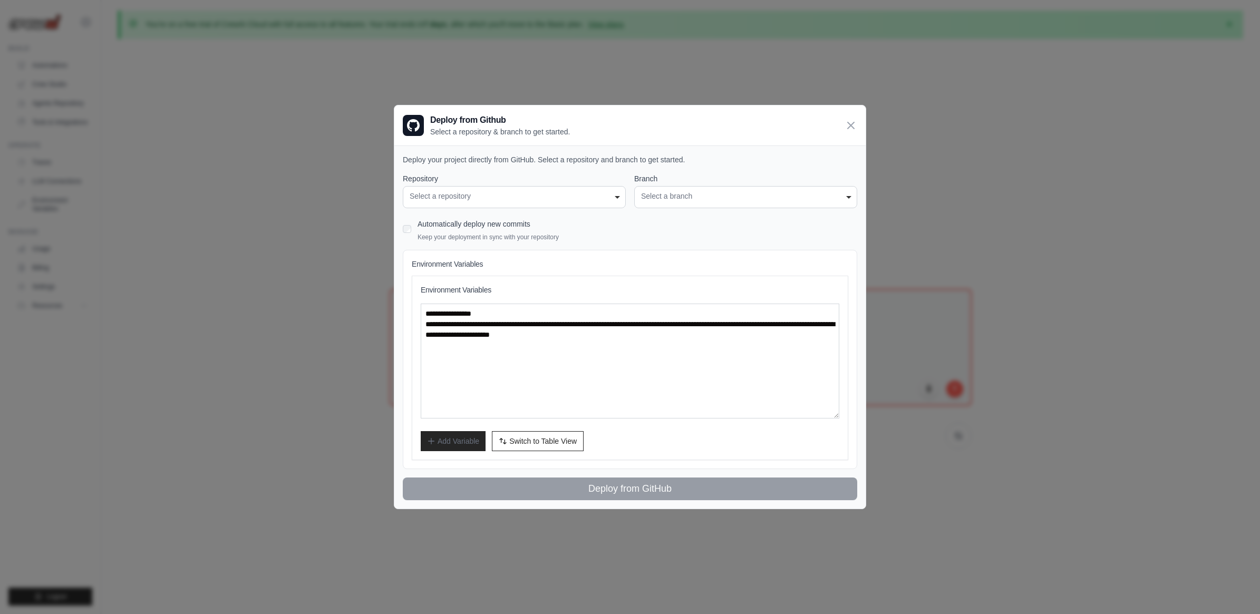
click at [518, 425] on div "**********" at bounding box center [630, 368] width 419 height 167
click at [518, 437] on span "Switch to Table View" at bounding box center [542, 440] width 67 height 11
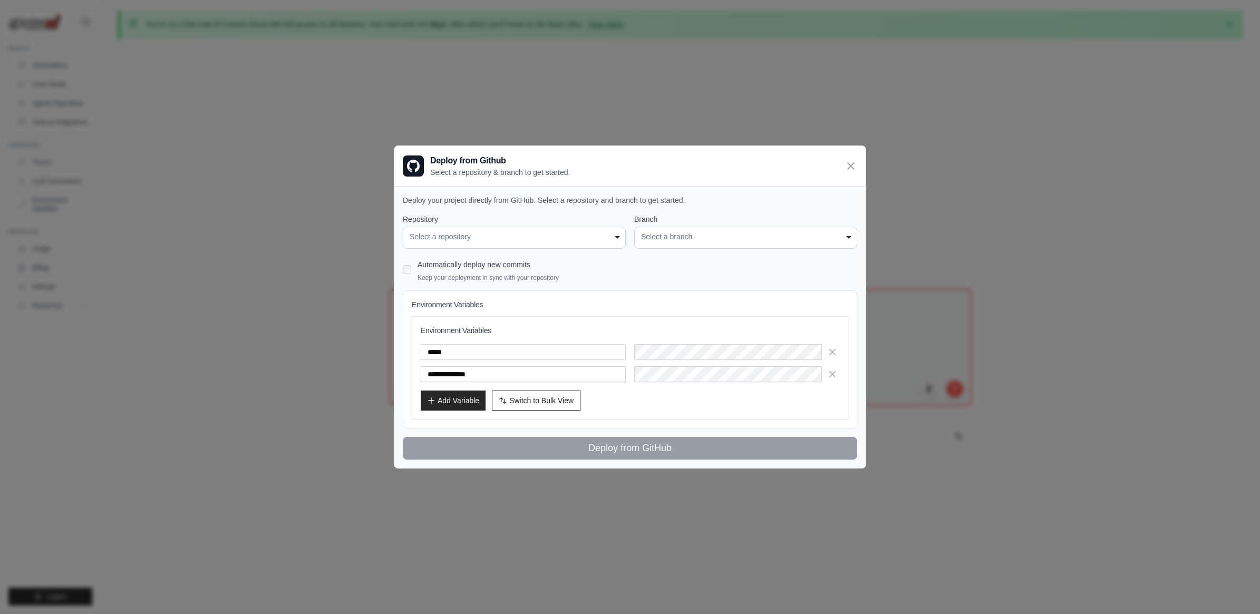
click at [502, 246] on div "**********" at bounding box center [514, 238] width 223 height 22
click at [499, 235] on div "Select a repository" at bounding box center [514, 236] width 209 height 11
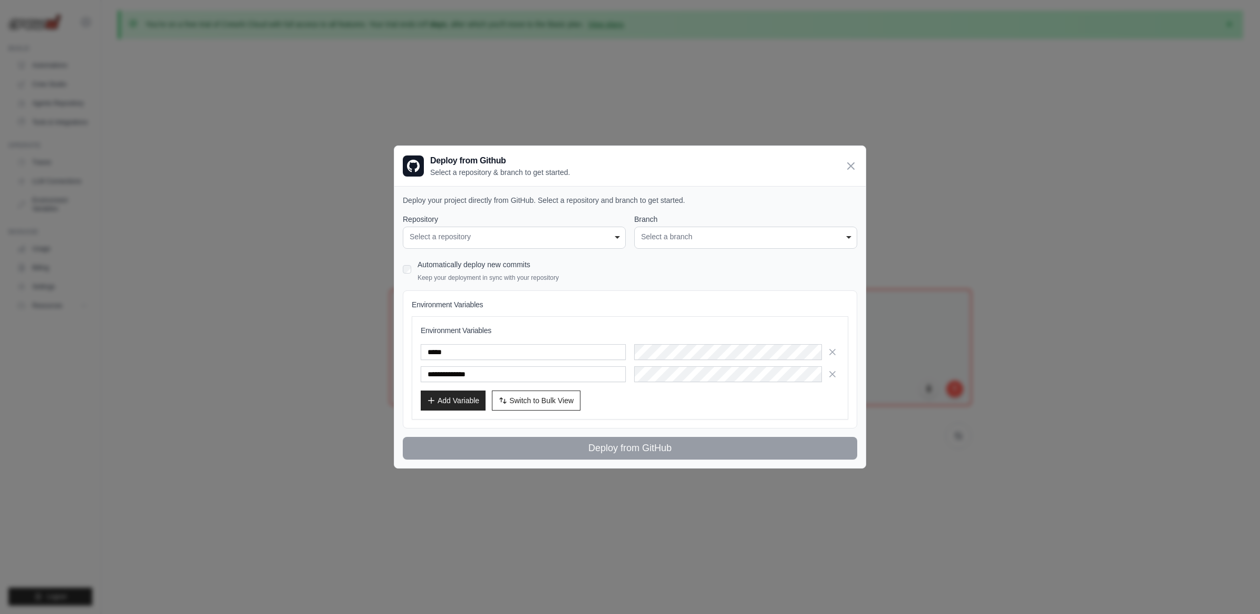
click at [499, 235] on div "Select a repository" at bounding box center [514, 236] width 209 height 11
click at [848, 164] on icon at bounding box center [850, 165] width 13 height 13
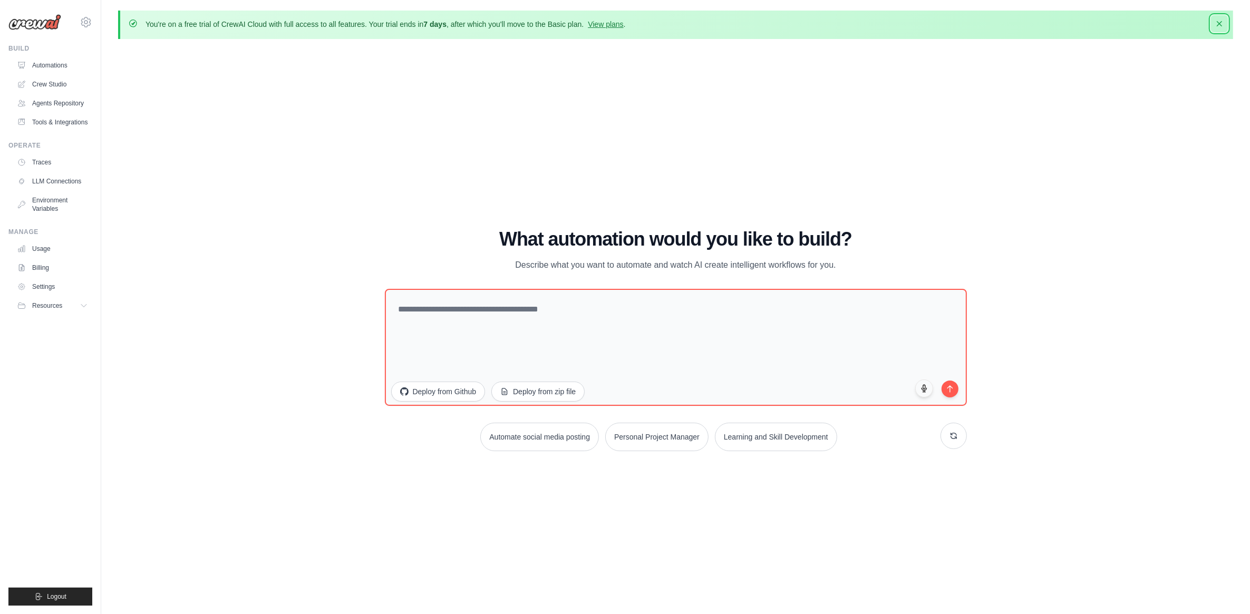
click at [1217, 25] on icon "button" at bounding box center [1219, 23] width 5 height 5
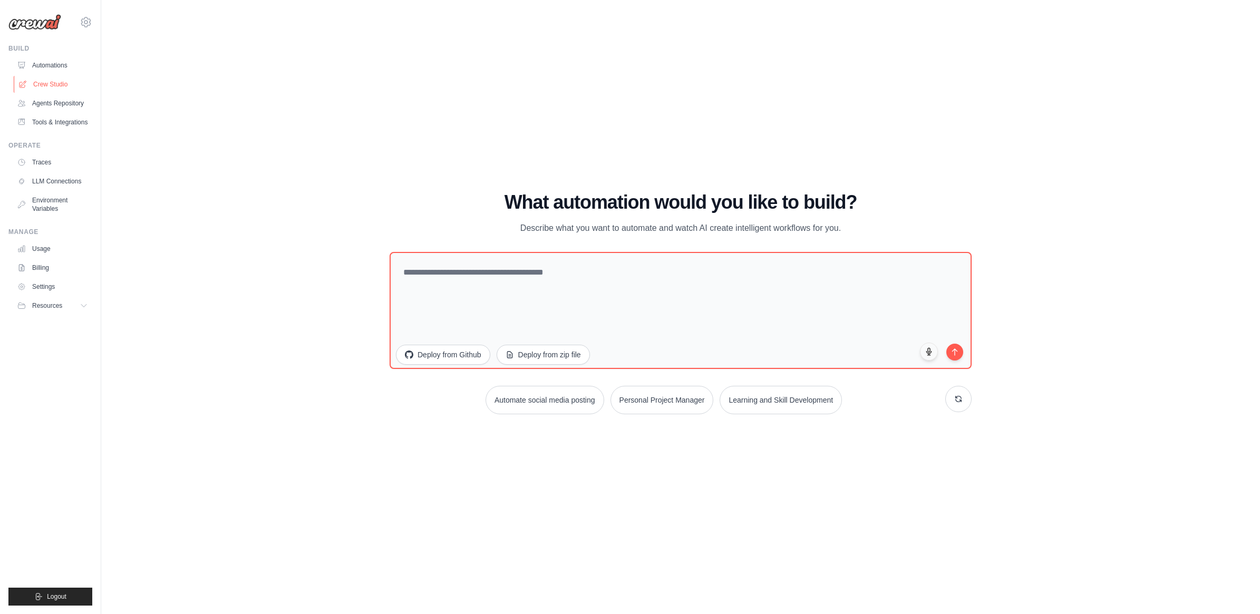
click at [50, 86] on link "Crew Studio" at bounding box center [54, 84] width 80 height 17
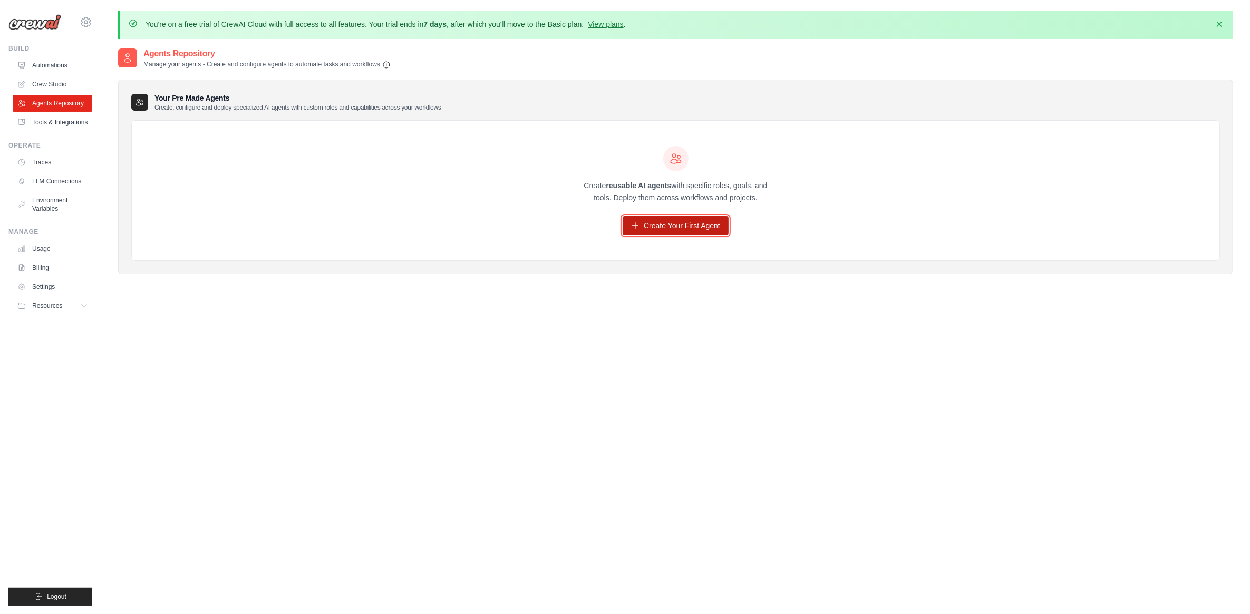
click at [639, 222] on link "Create Your First Agent" at bounding box center [676, 225] width 106 height 19
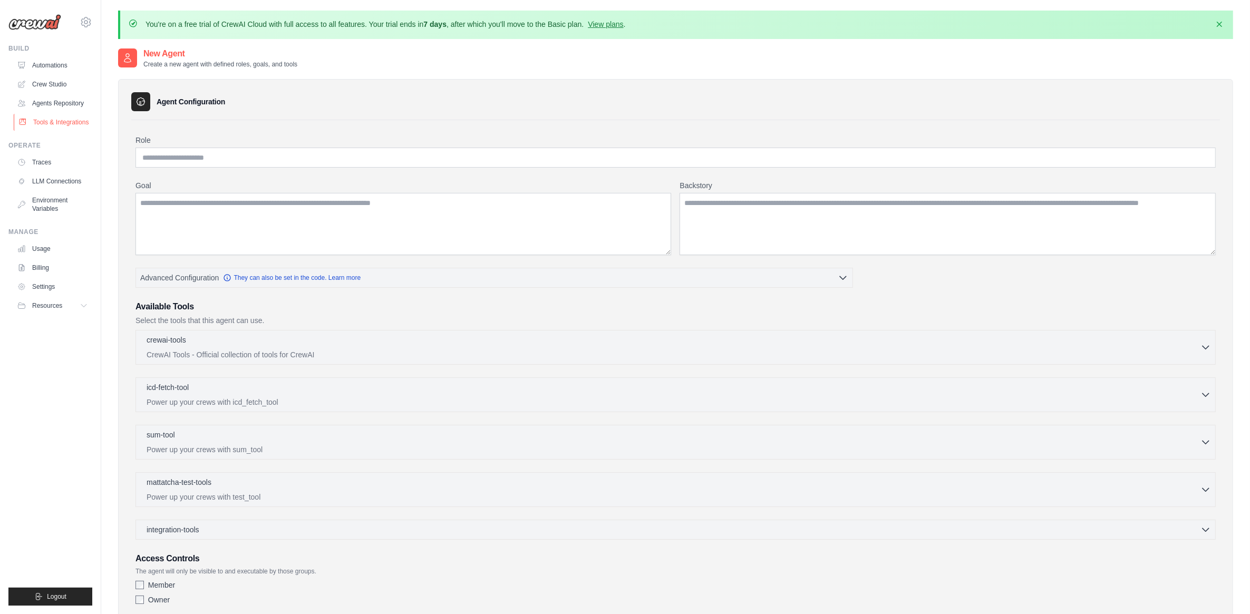
click at [53, 124] on link "Tools & Integrations" at bounding box center [54, 122] width 80 height 17
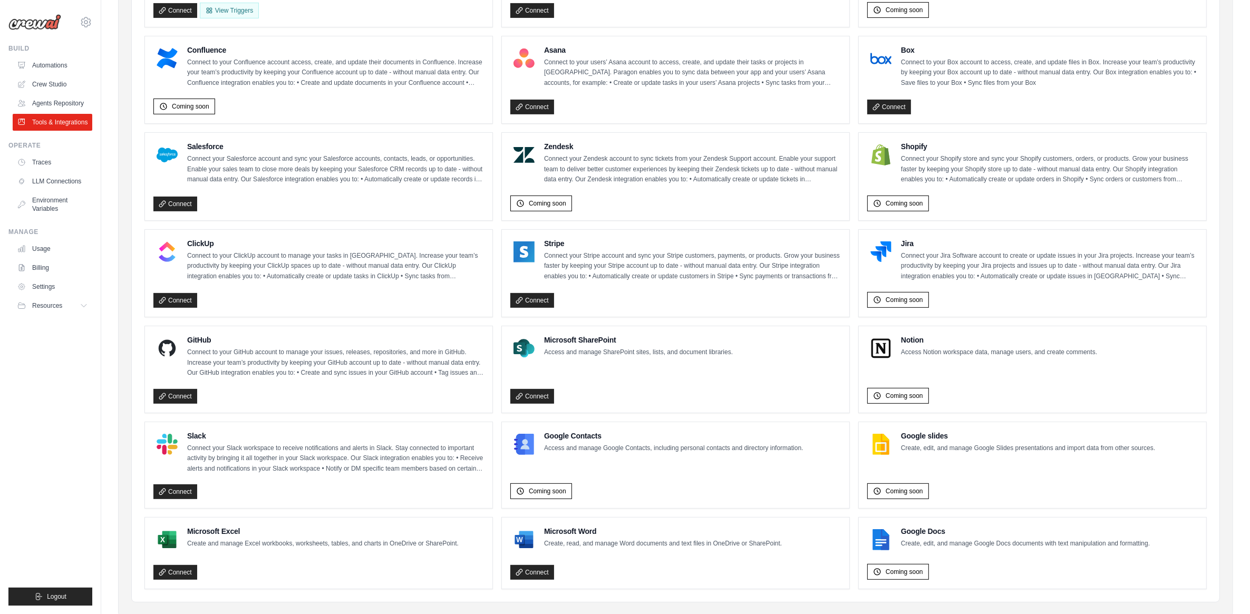
scroll to position [429, 0]
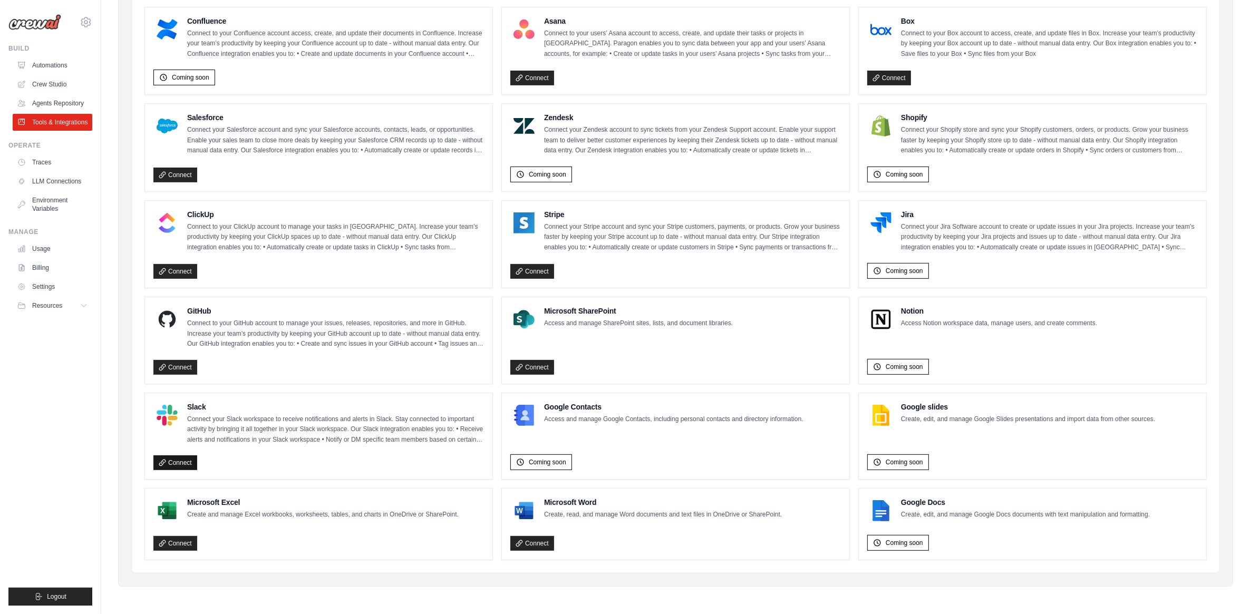
click at [167, 460] on link "Connect" at bounding box center [175, 462] width 44 height 15
click at [171, 365] on link "Connect" at bounding box center [175, 367] width 44 height 15
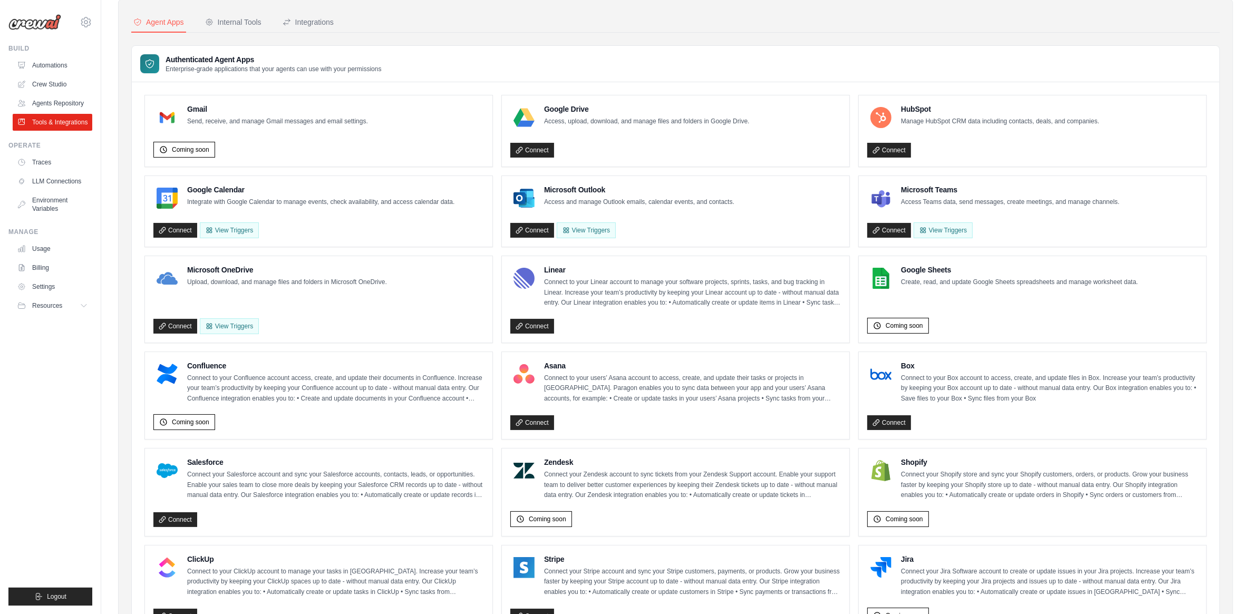
scroll to position [0, 0]
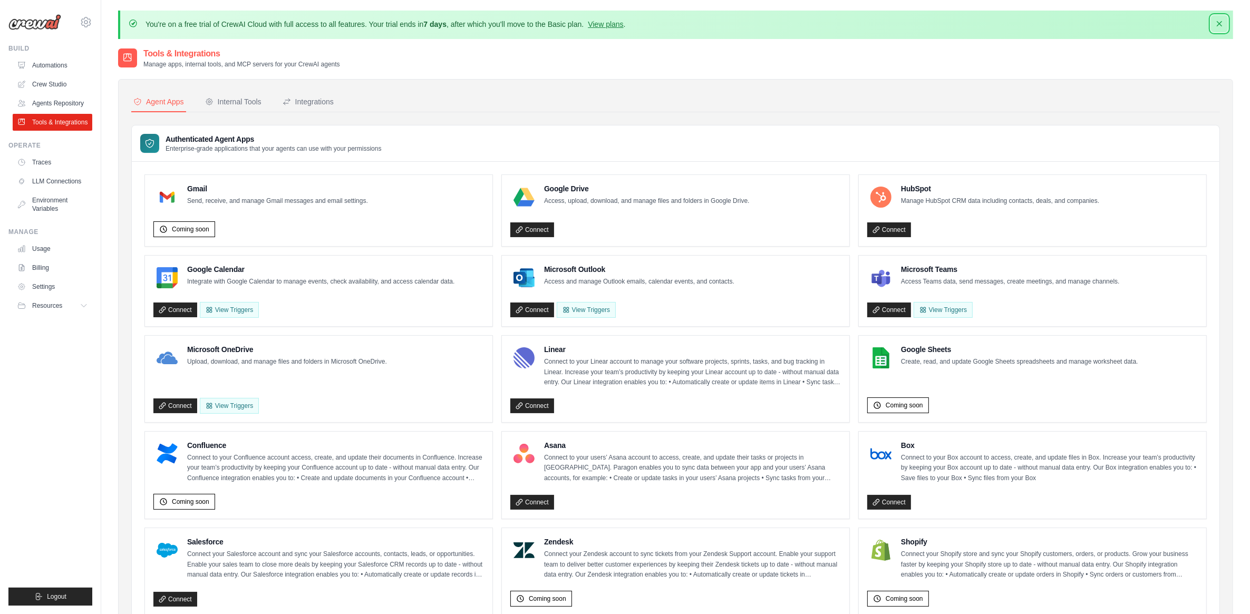
click at [1221, 24] on icon "button" at bounding box center [1219, 23] width 11 height 11
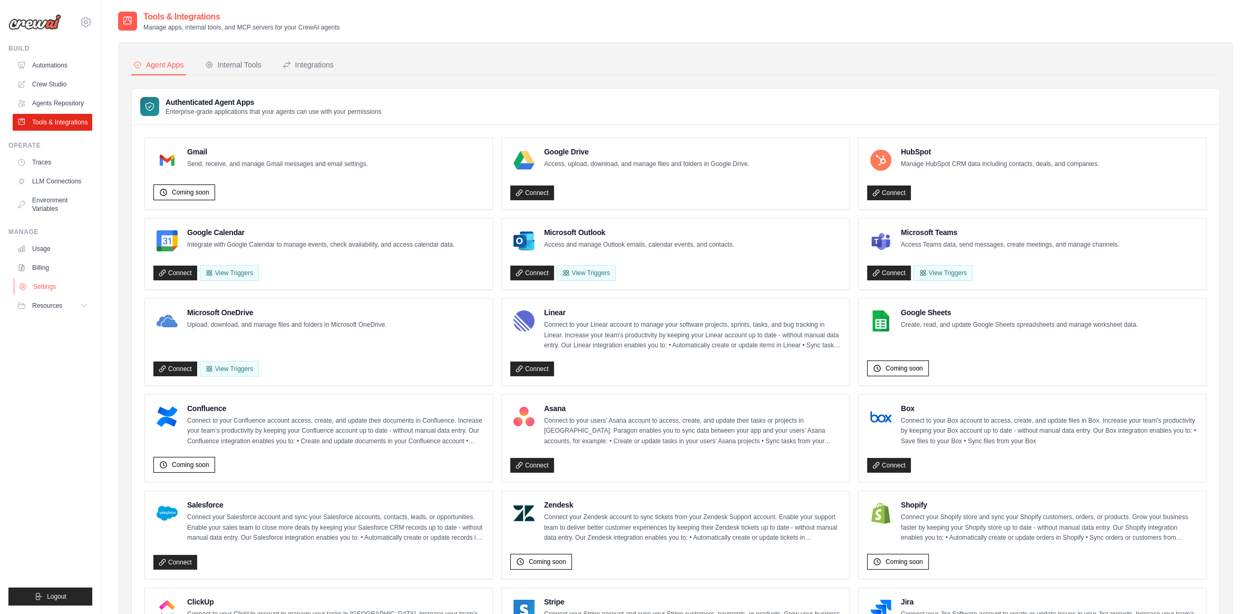
click at [29, 285] on link "Settings" at bounding box center [54, 286] width 80 height 17
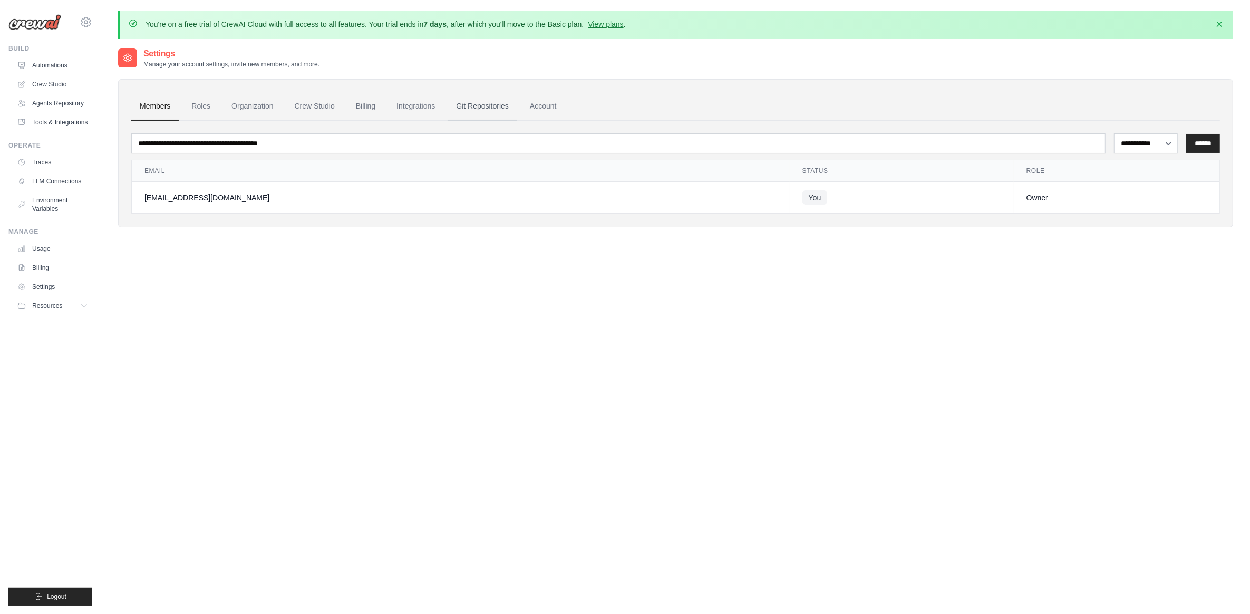
click at [481, 112] on link "Git Repositories" at bounding box center [483, 106] width 70 height 28
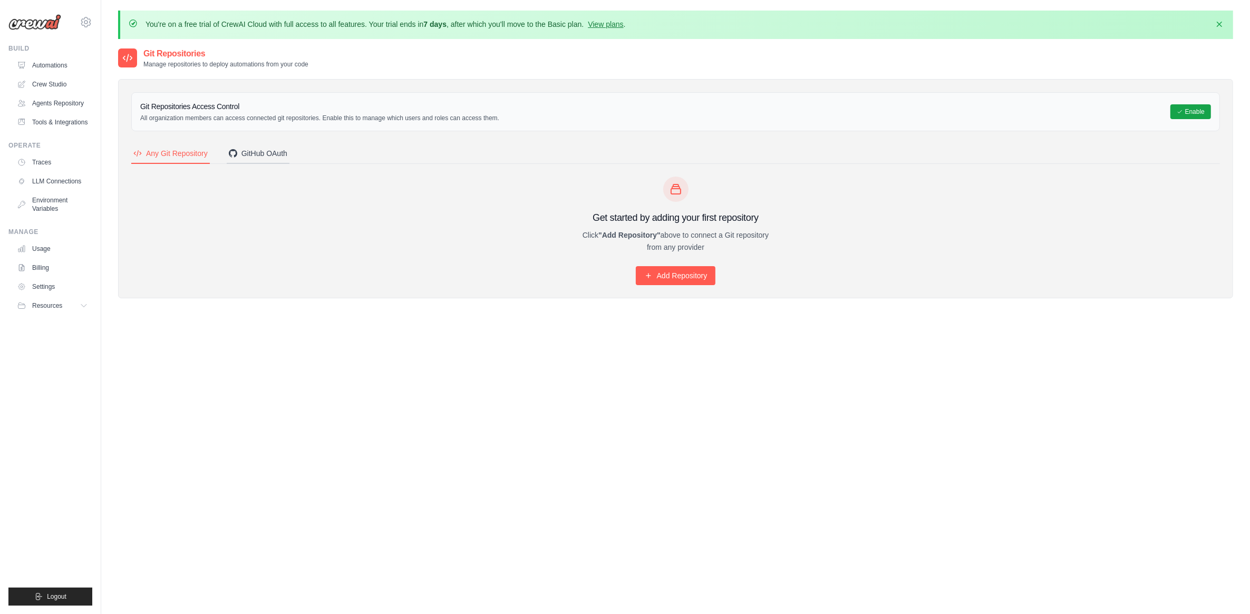
click at [256, 152] on div "GitHub OAuth" at bounding box center [258, 153] width 59 height 11
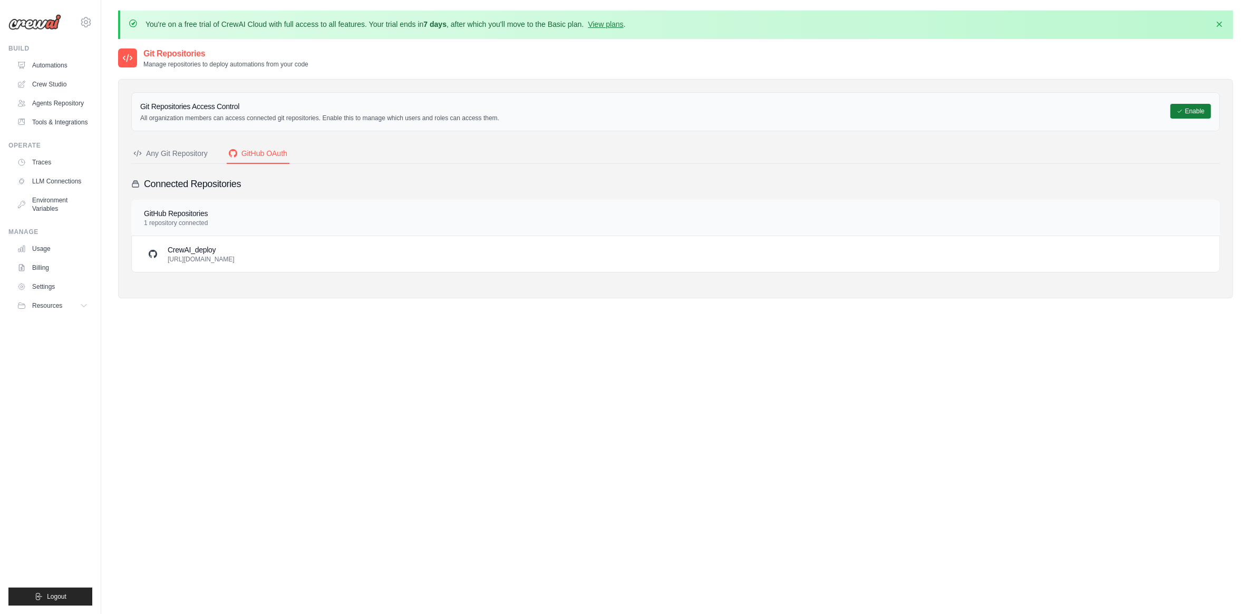
click at [1192, 112] on button "Enable" at bounding box center [1190, 111] width 41 height 15
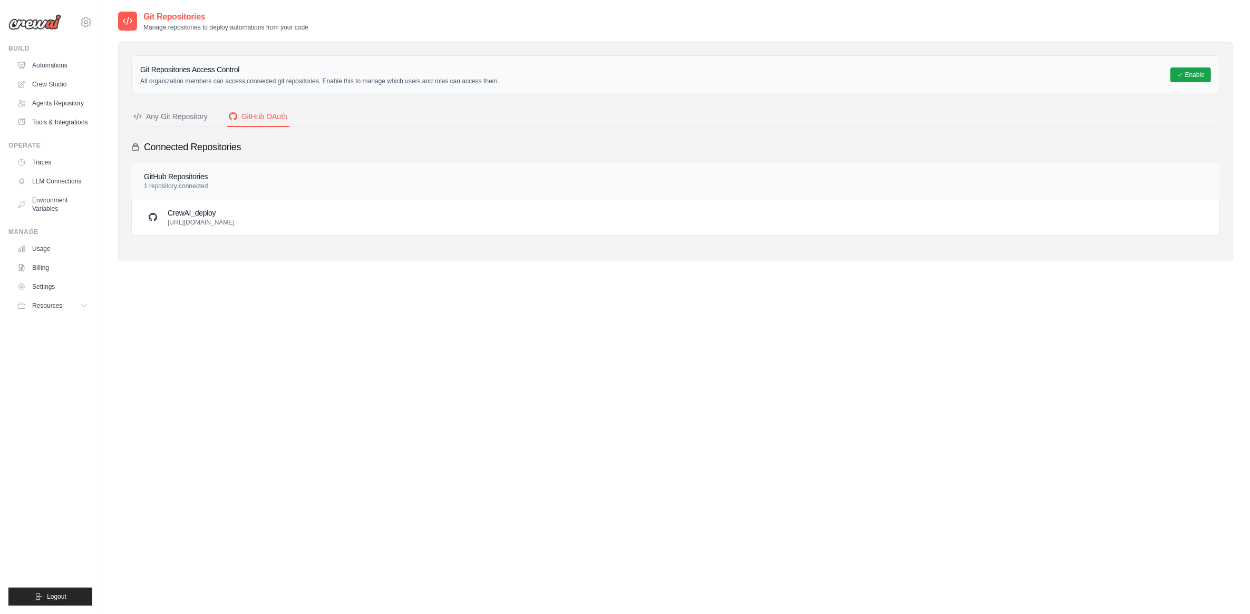
click at [172, 215] on h3 "CrewAI_deploy" at bounding box center [201, 213] width 67 height 11
click at [178, 119] on div "Any Git Repository" at bounding box center [170, 116] width 74 height 11
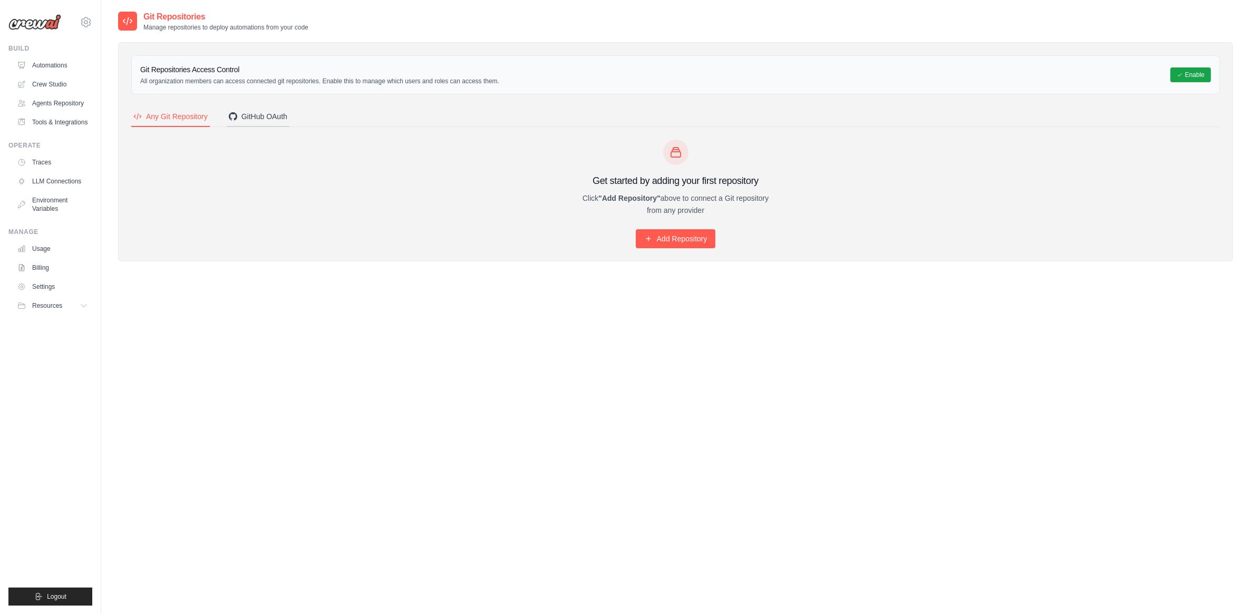
click at [257, 118] on div "GitHub OAuth" at bounding box center [258, 116] width 59 height 11
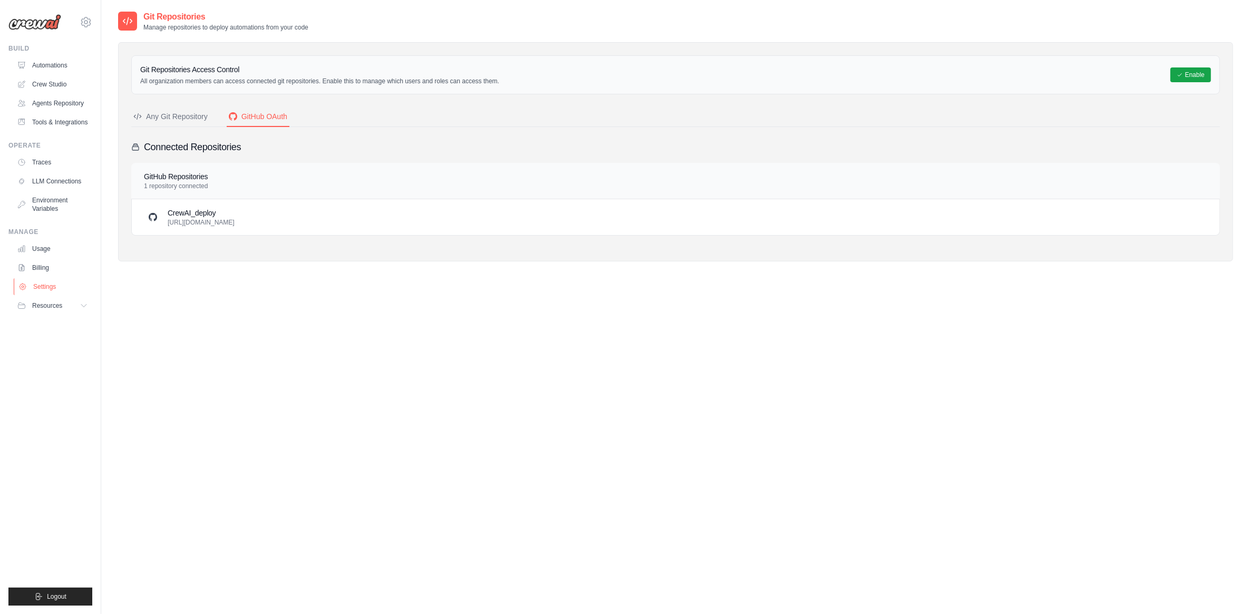
click at [38, 282] on link "Settings" at bounding box center [54, 286] width 80 height 17
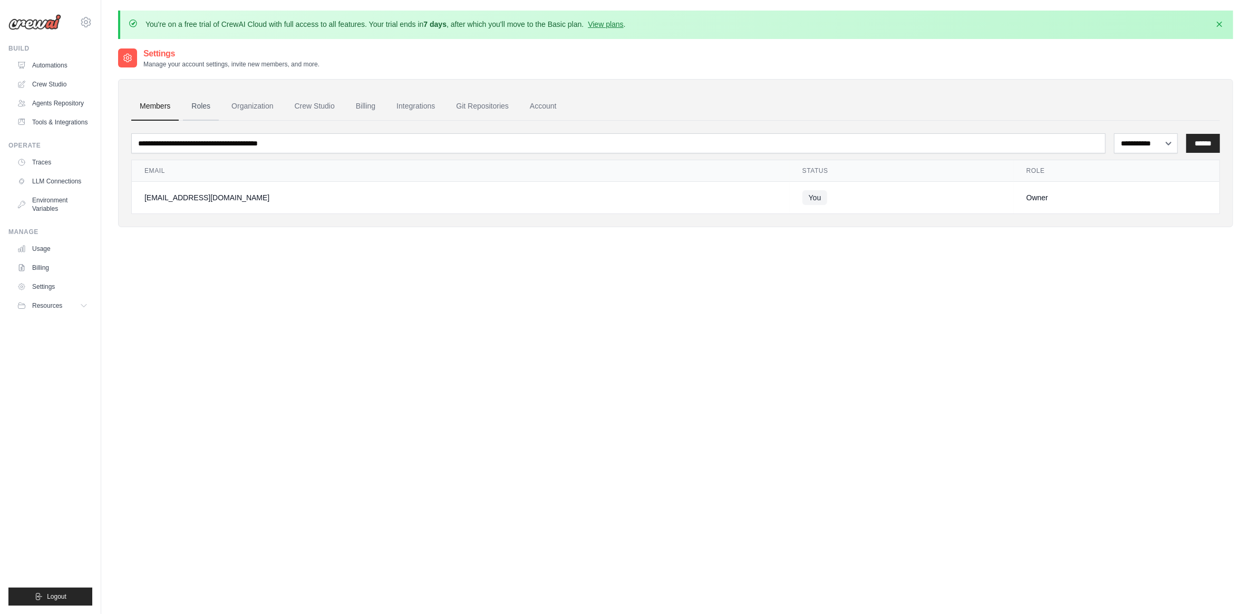
click at [198, 109] on link "Roles" at bounding box center [201, 106] width 36 height 28
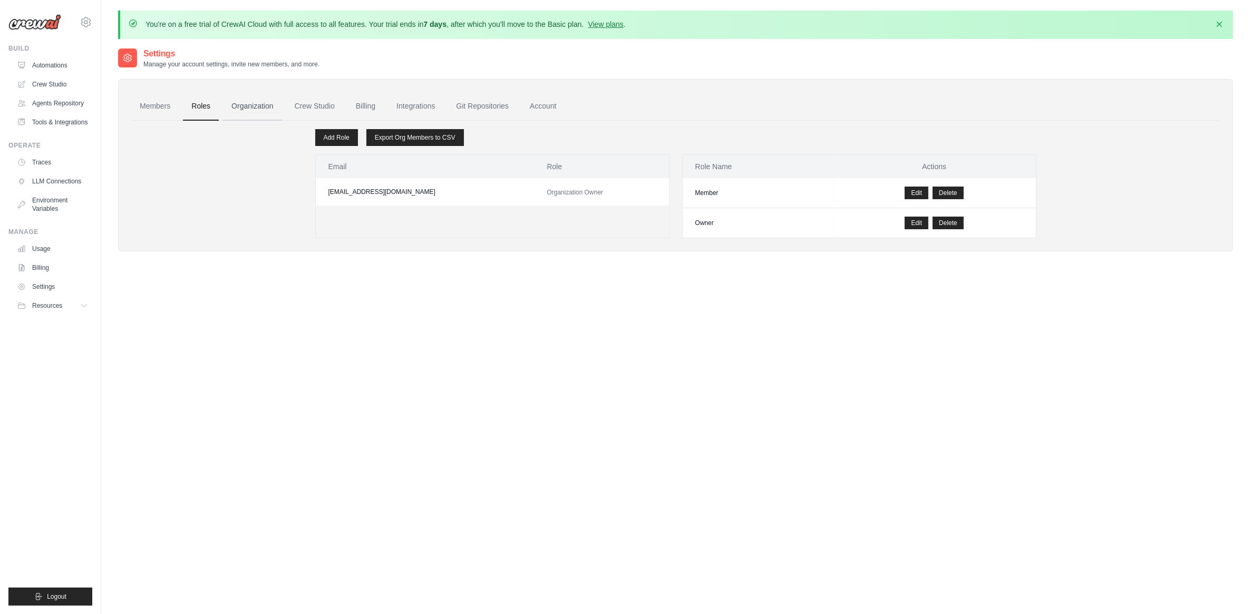
click at [241, 106] on link "Organization" at bounding box center [252, 106] width 59 height 28
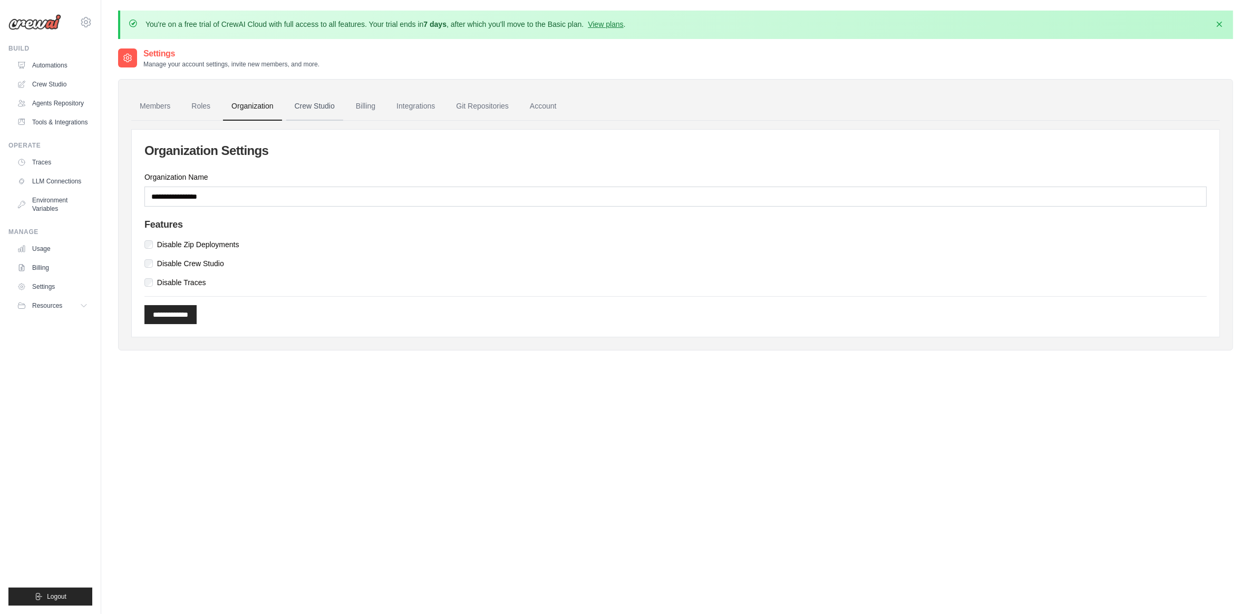
click at [315, 106] on link "Crew Studio" at bounding box center [314, 106] width 57 height 28
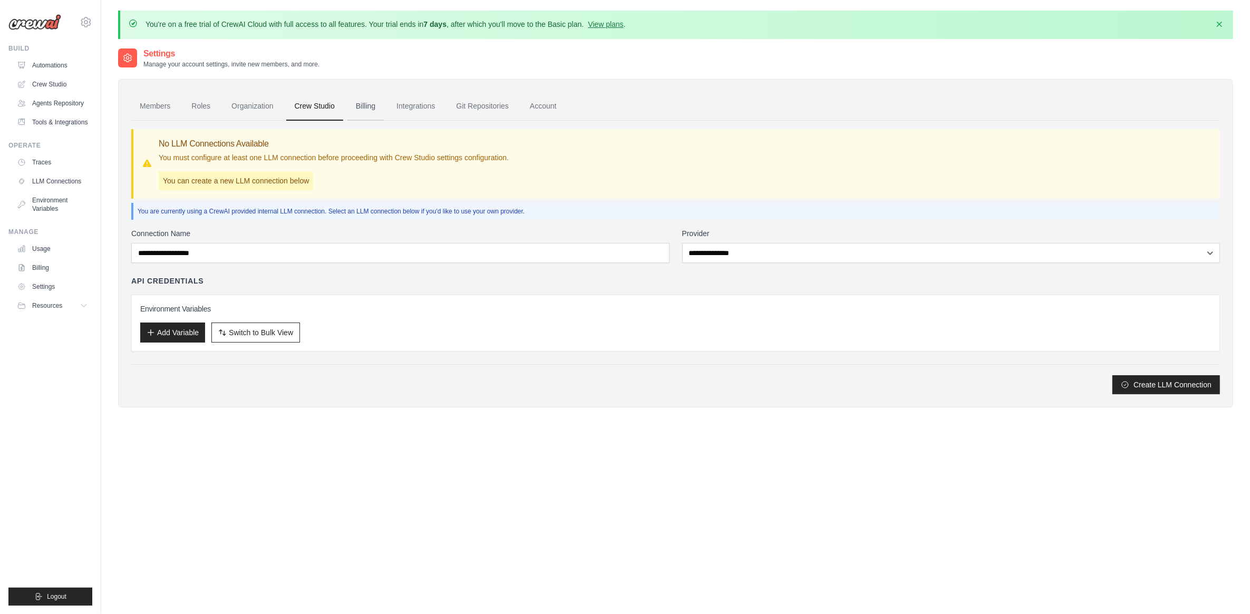
click at [367, 107] on link "Billing" at bounding box center [365, 106] width 36 height 28
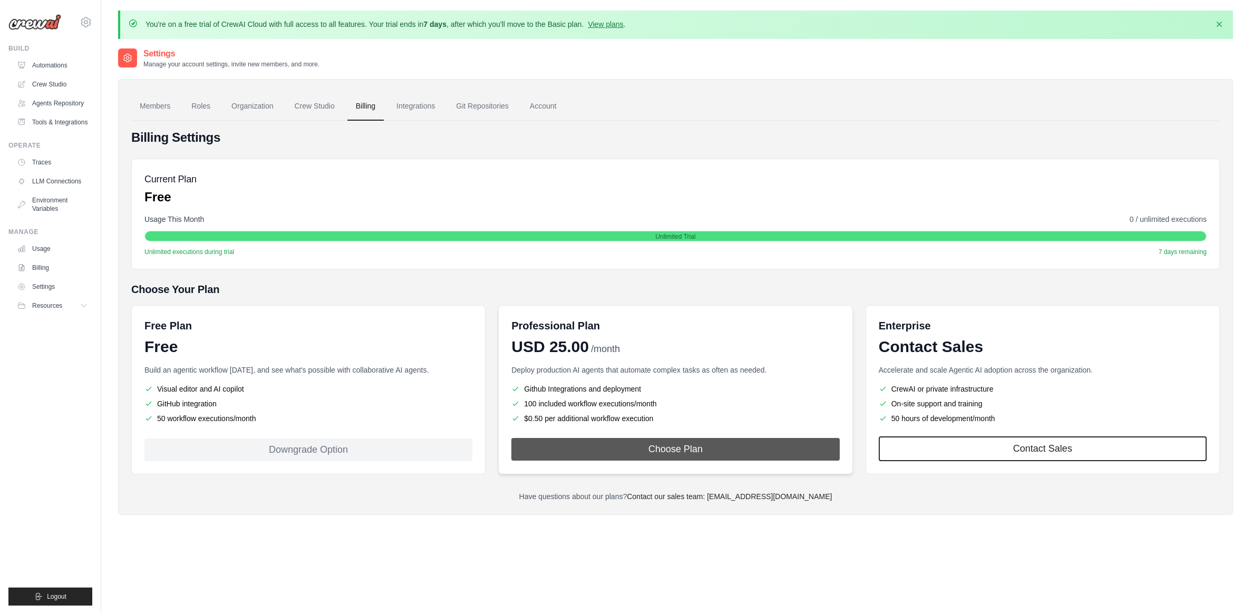
click at [707, 444] on button "Choose Plan" at bounding box center [675, 449] width 328 height 23
